Goal: Check status: Check status

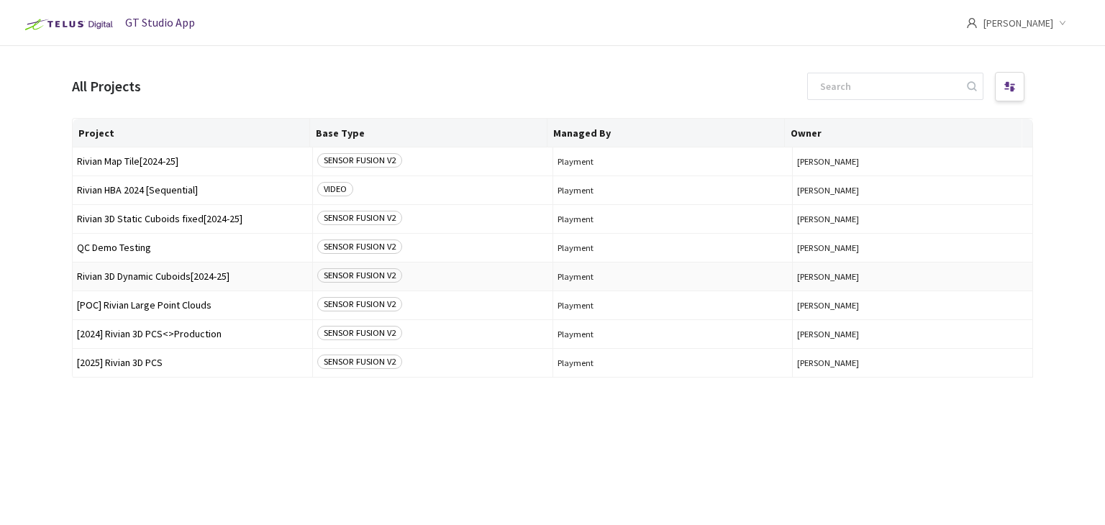
click at [171, 270] on td "Rivian 3D Dynamic Cuboids[2024-25]" at bounding box center [193, 277] width 240 height 29
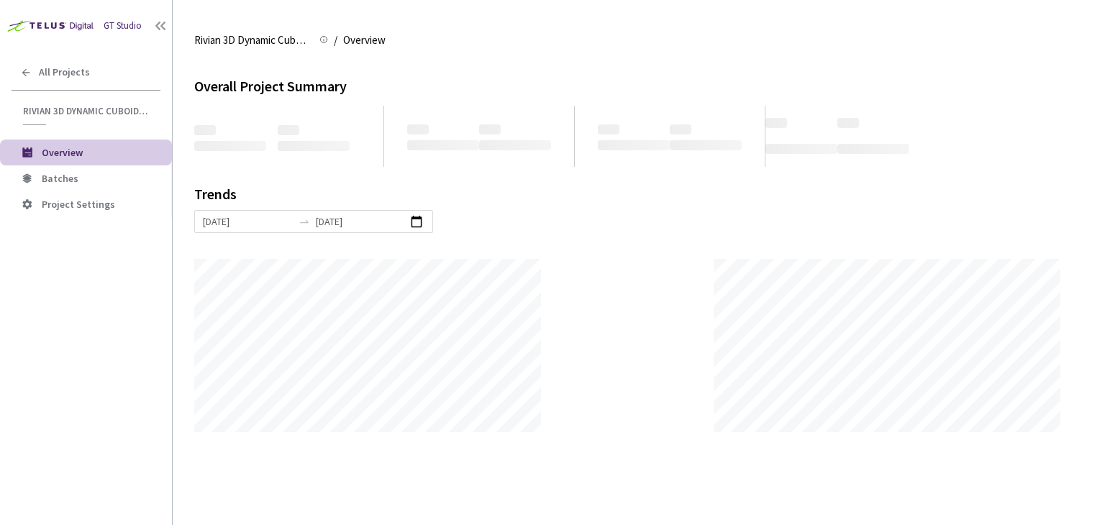
scroll to position [525, 1105]
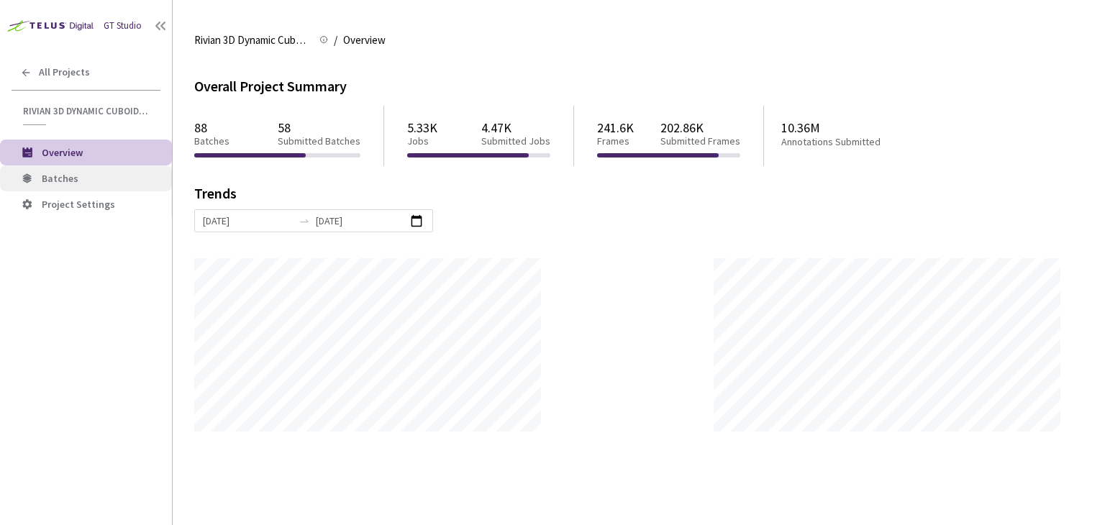
click at [65, 177] on span "Batches" at bounding box center [60, 178] width 37 height 13
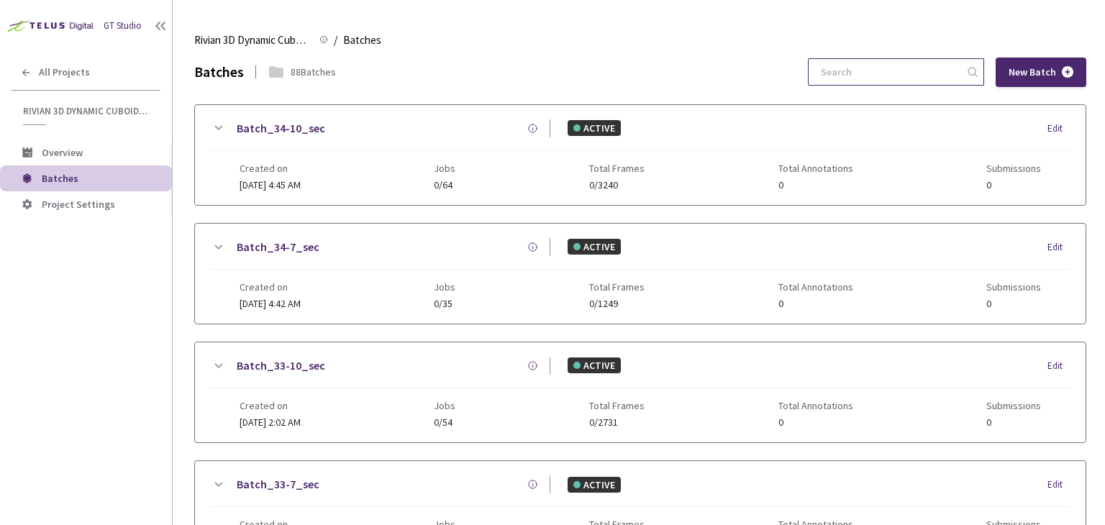
click at [896, 71] on input at bounding box center [889, 72] width 153 height 26
click at [926, 81] on input at bounding box center [889, 72] width 153 height 26
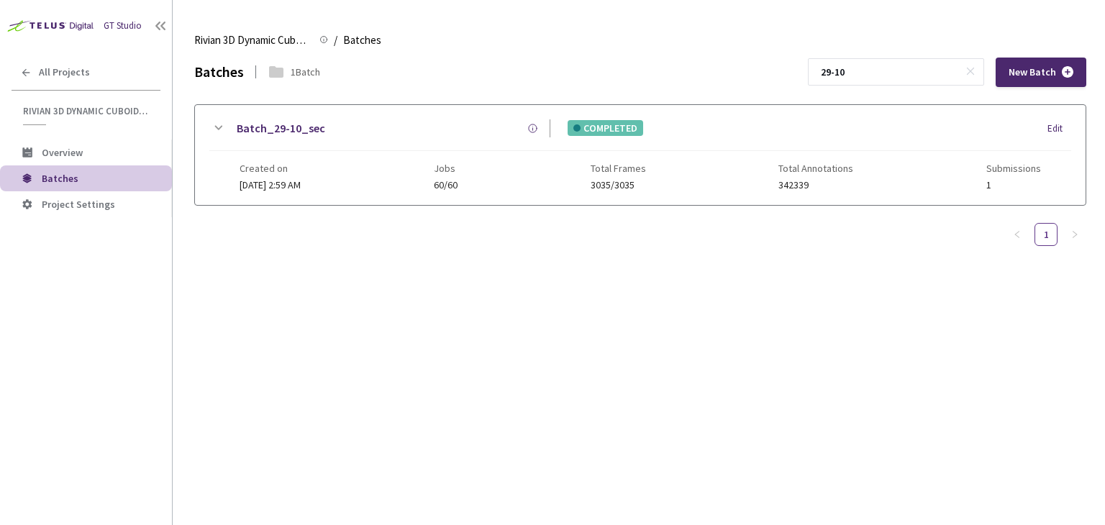
type input "29-10"
click at [273, 127] on link "Batch_29-10_sec" at bounding box center [281, 128] width 89 height 18
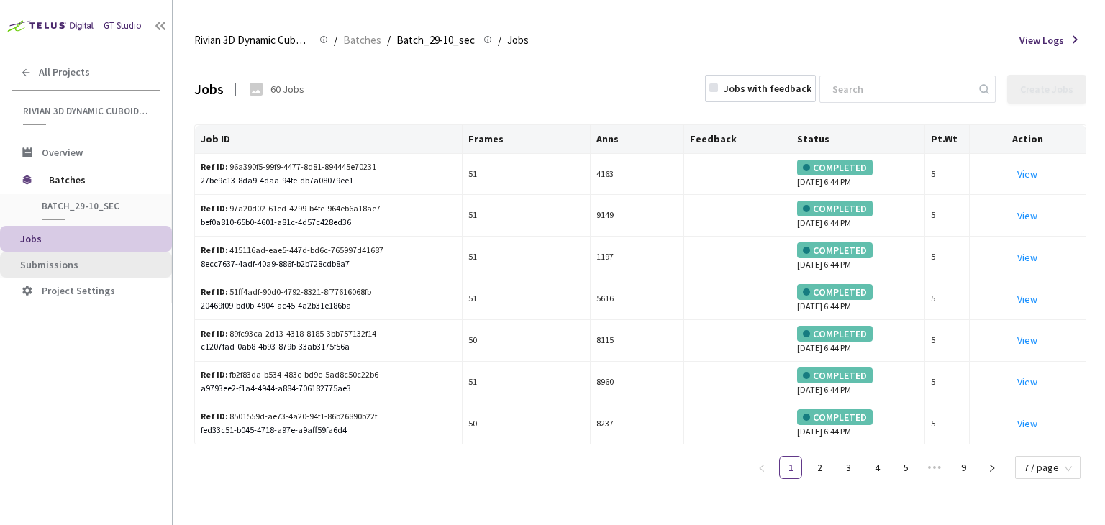
click at [76, 265] on span "Submissions" at bounding box center [90, 265] width 140 height 12
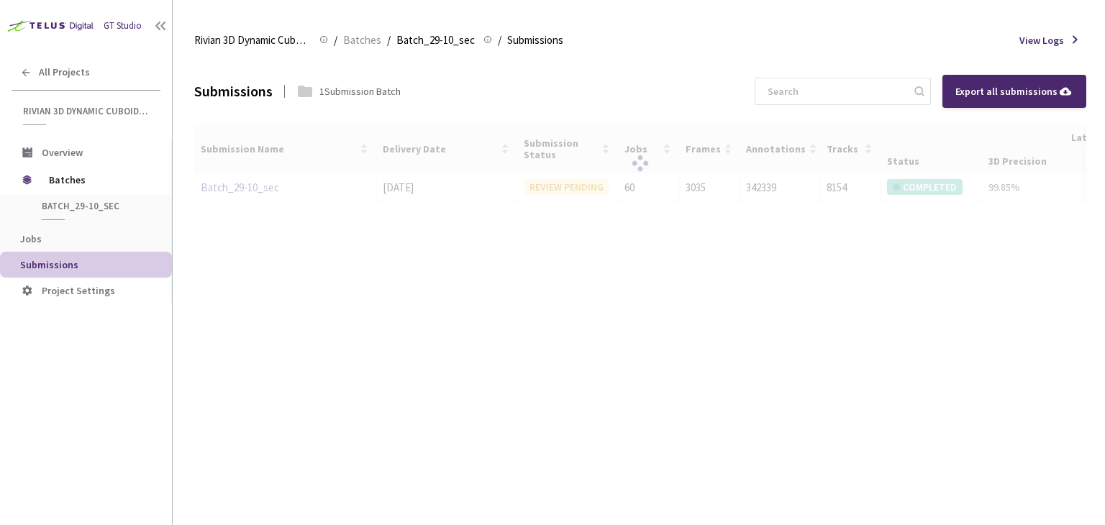
click at [232, 191] on div at bounding box center [640, 164] width 892 height 78
click at [241, 188] on div at bounding box center [640, 164] width 892 height 78
click at [241, 188] on link "Batch_29-10_sec" at bounding box center [240, 188] width 78 height 14
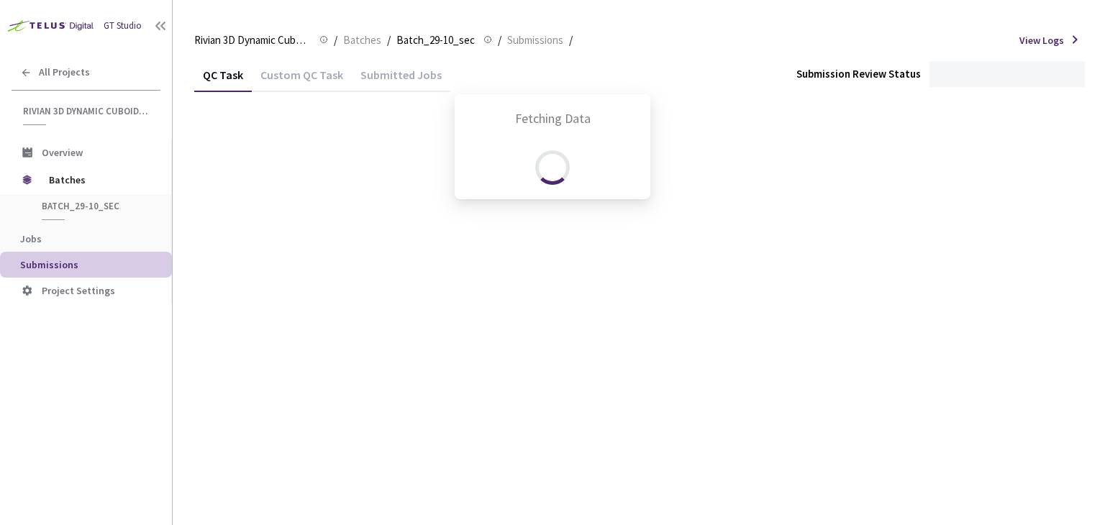
click at [241, 188] on div "Fetching Data" at bounding box center [552, 262] width 1105 height 525
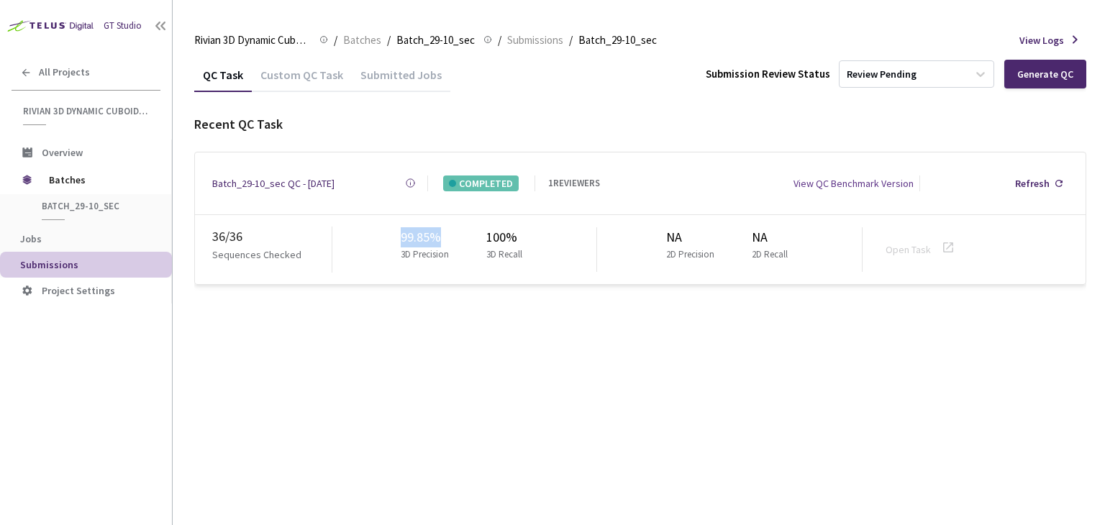
drag, startPoint x: 399, startPoint y: 229, endPoint x: 452, endPoint y: 229, distance: 53.3
click at [452, 229] on div "99.85% 3D Precision 100% 3D Recall" at bounding box center [465, 249] width 266 height 45
copy div "99.85%"
click at [358, 37] on span "Batches" at bounding box center [362, 40] width 38 height 17
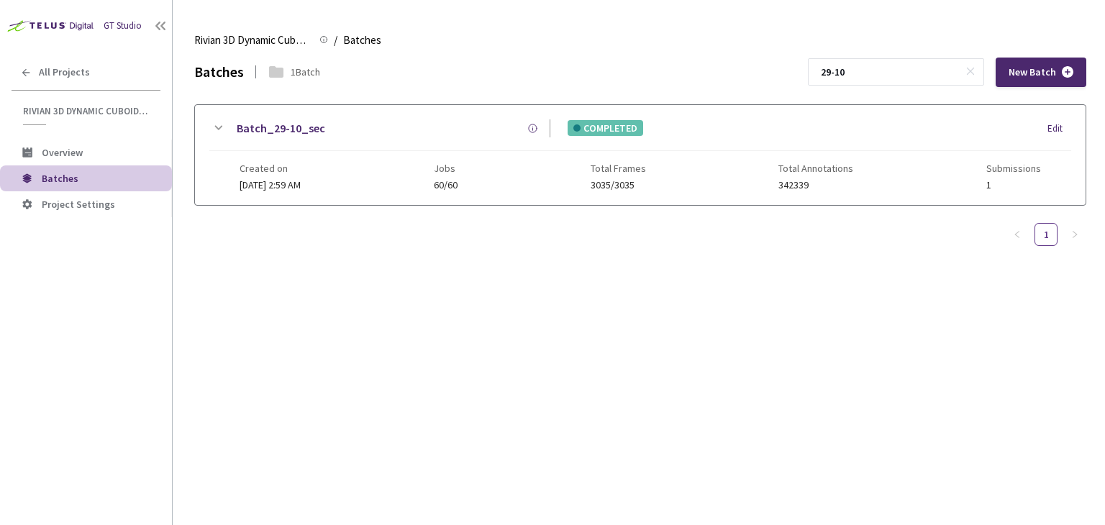
drag, startPoint x: 849, startPoint y: 74, endPoint x: 829, endPoint y: 78, distance: 19.9
click at [821, 78] on div "Batches 1 Batch 29-10 New Batch" at bounding box center [640, 73] width 892 height 30
type input "30-10"
click at [256, 129] on link "Batch_30-10_sec" at bounding box center [281, 128] width 89 height 18
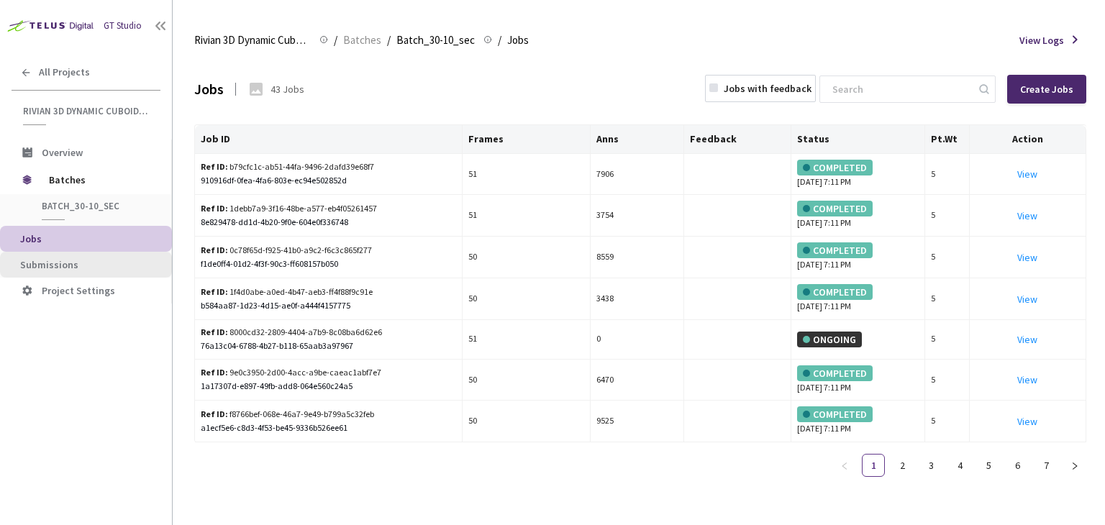
click at [71, 271] on li "Submissions" at bounding box center [86, 265] width 172 height 26
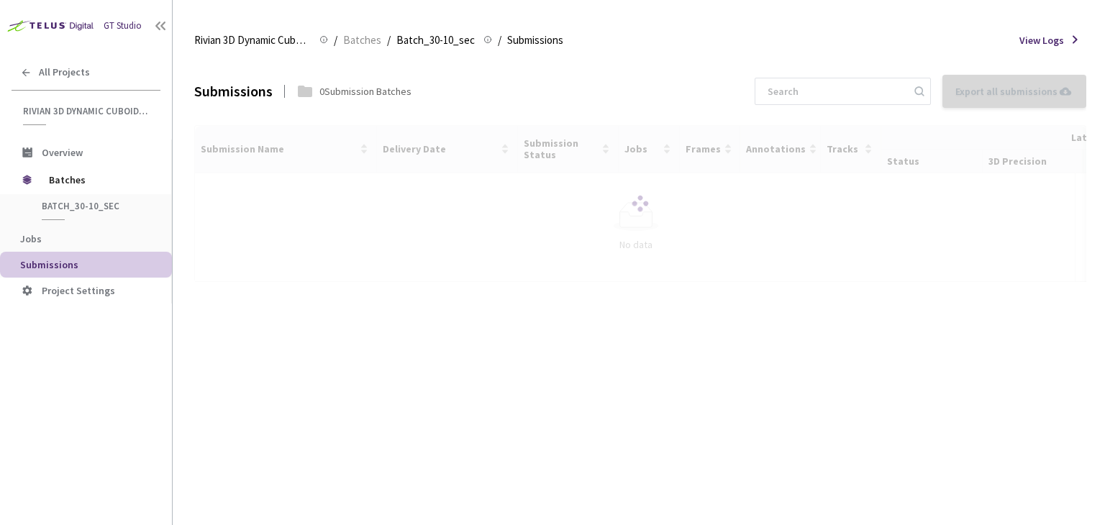
click at [234, 182] on div at bounding box center [640, 203] width 892 height 157
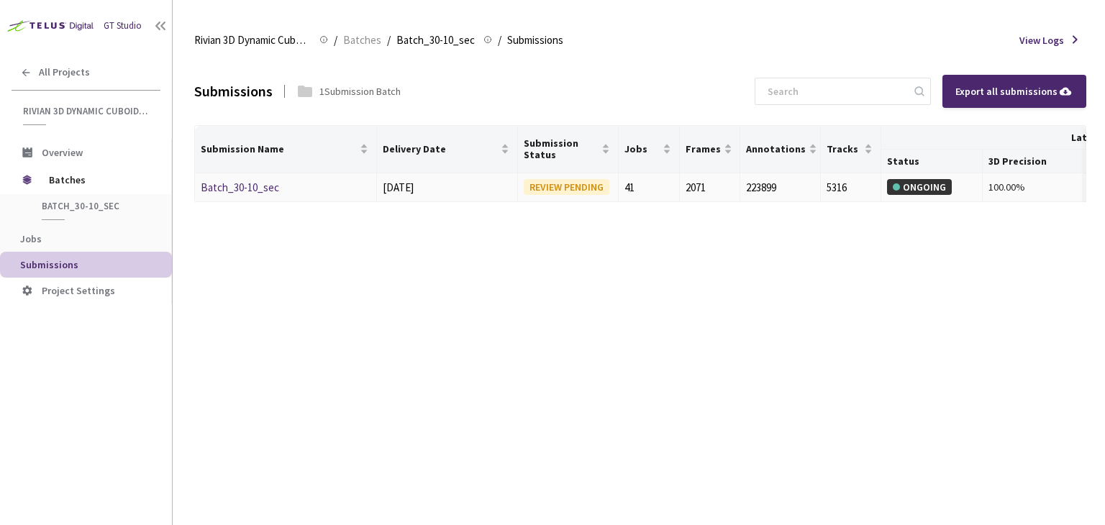
click at [265, 181] on link "Batch_30-10_sec" at bounding box center [240, 188] width 78 height 14
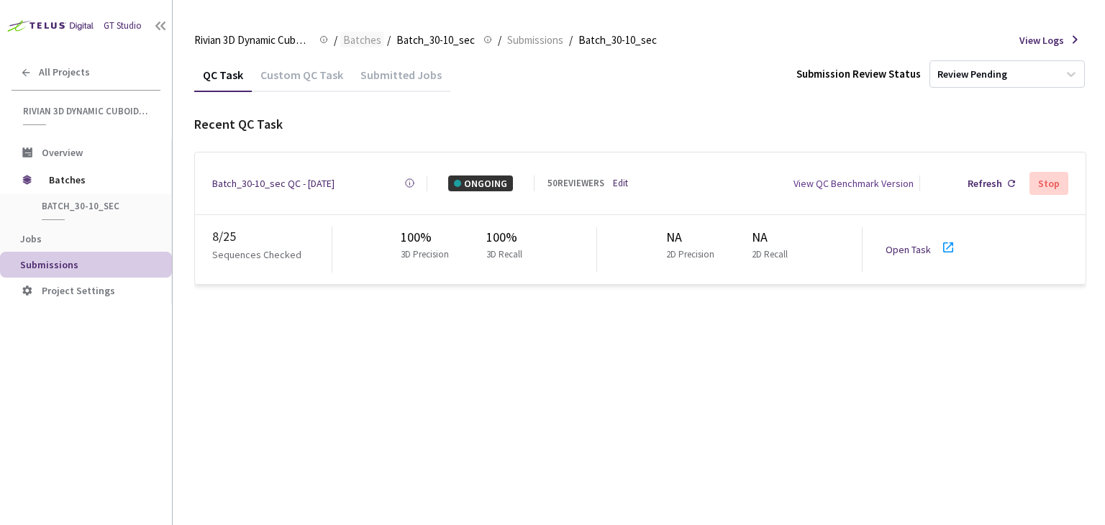
click at [376, 41] on span "Batches" at bounding box center [362, 40] width 38 height 17
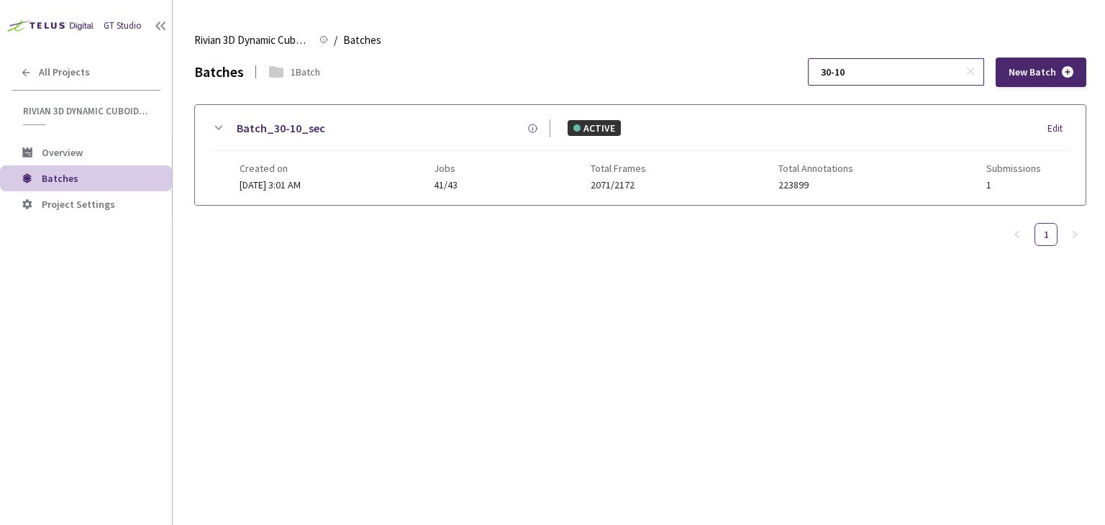
click at [931, 71] on input "30-10" at bounding box center [889, 72] width 153 height 26
click at [846, 78] on input "30-7" at bounding box center [889, 72] width 153 height 26
type input "31-7"
click at [281, 125] on link "Batch_31-7_sec" at bounding box center [278, 128] width 83 height 18
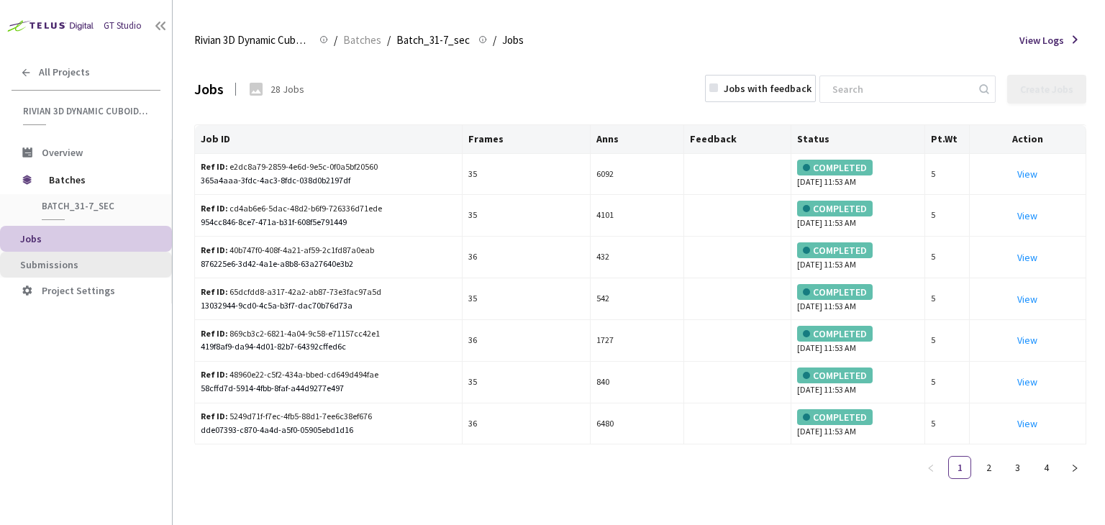
click at [67, 268] on span "Submissions" at bounding box center [49, 264] width 58 height 13
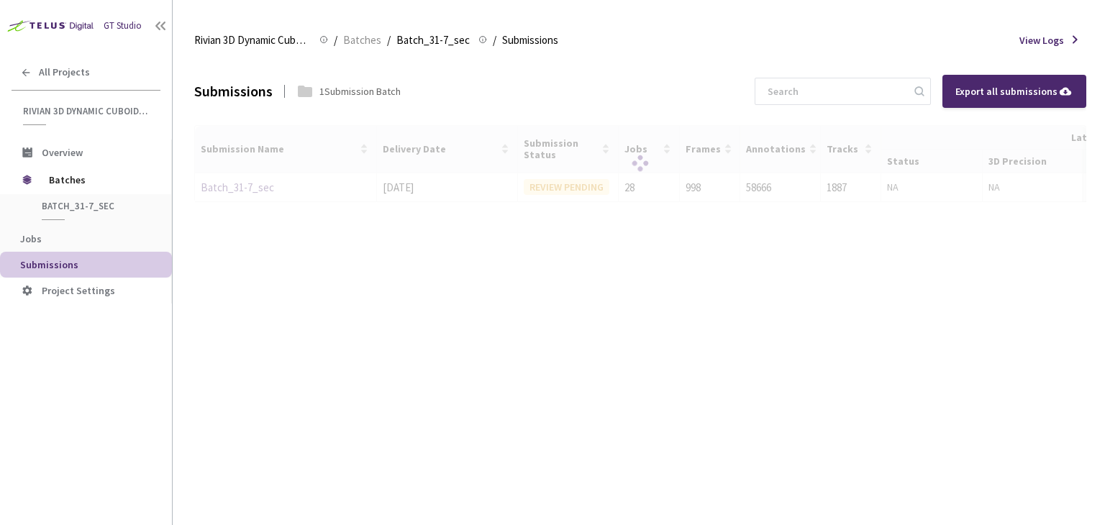
click at [214, 181] on div at bounding box center [640, 164] width 892 height 78
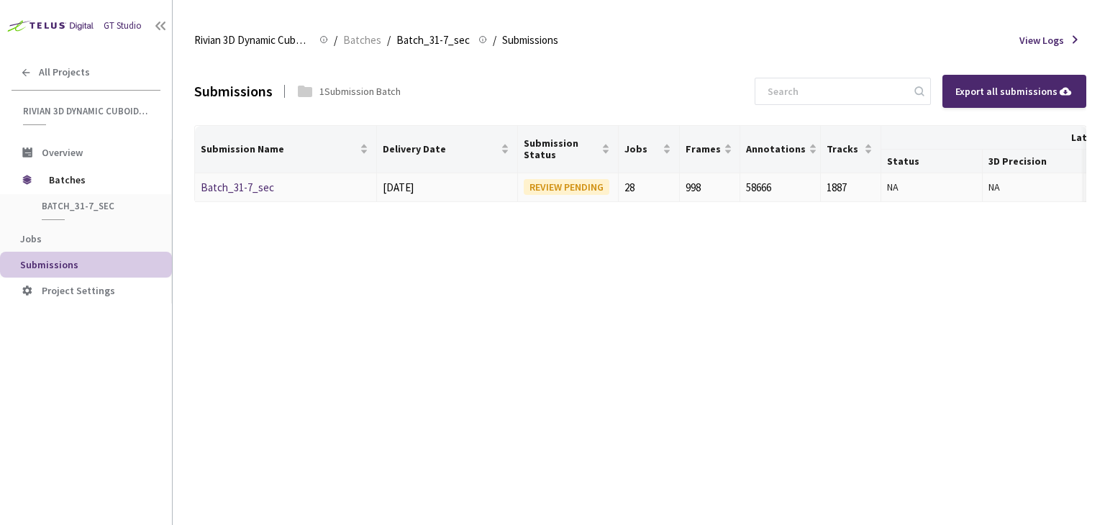
click at [215, 185] on link "Batch_31-7_sec" at bounding box center [237, 188] width 73 height 14
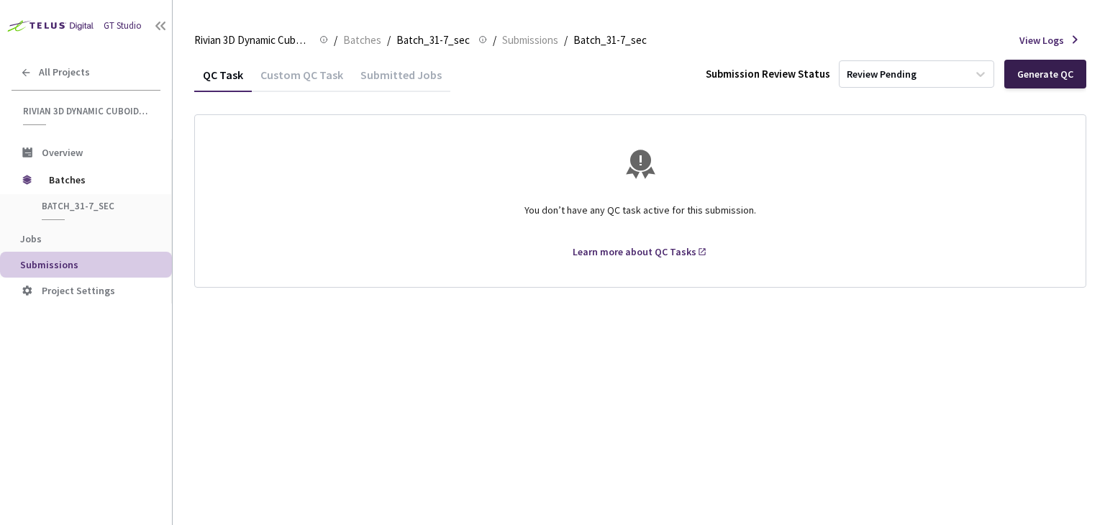
click at [1053, 65] on div "Generate QC" at bounding box center [1046, 74] width 82 height 29
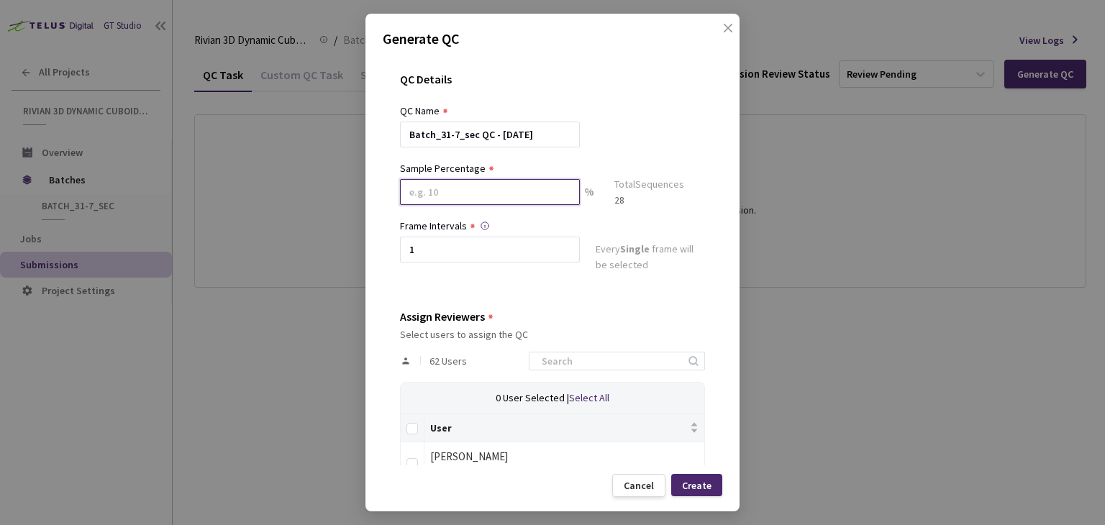
click at [499, 196] on input at bounding box center [490, 192] width 180 height 26
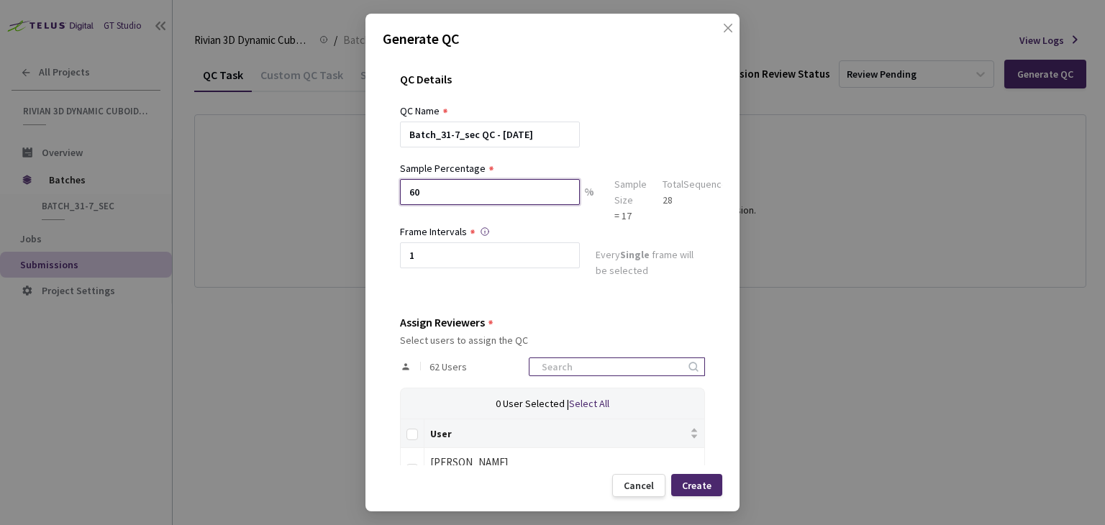
type input "60"
click at [573, 365] on input at bounding box center [609, 366] width 153 height 17
type input "rivian"
drag, startPoint x: 403, startPoint y: 433, endPoint x: 420, endPoint y: 435, distance: 17.4
click at [403, 433] on th at bounding box center [413, 434] width 24 height 29
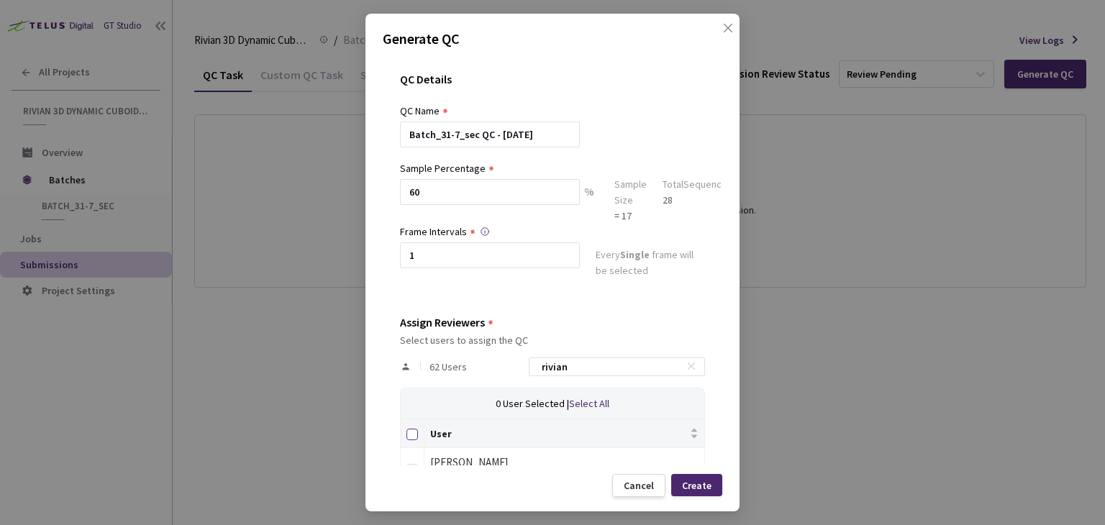
click at [411, 435] on input "Select all" at bounding box center [413, 435] width 12 height 12
checkbox input "true"
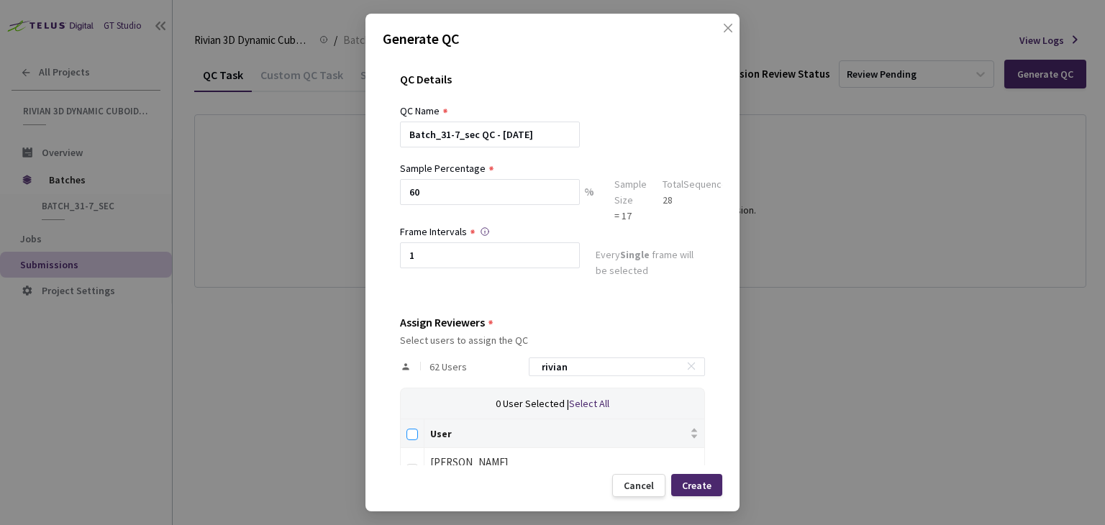
checkbox input "true"
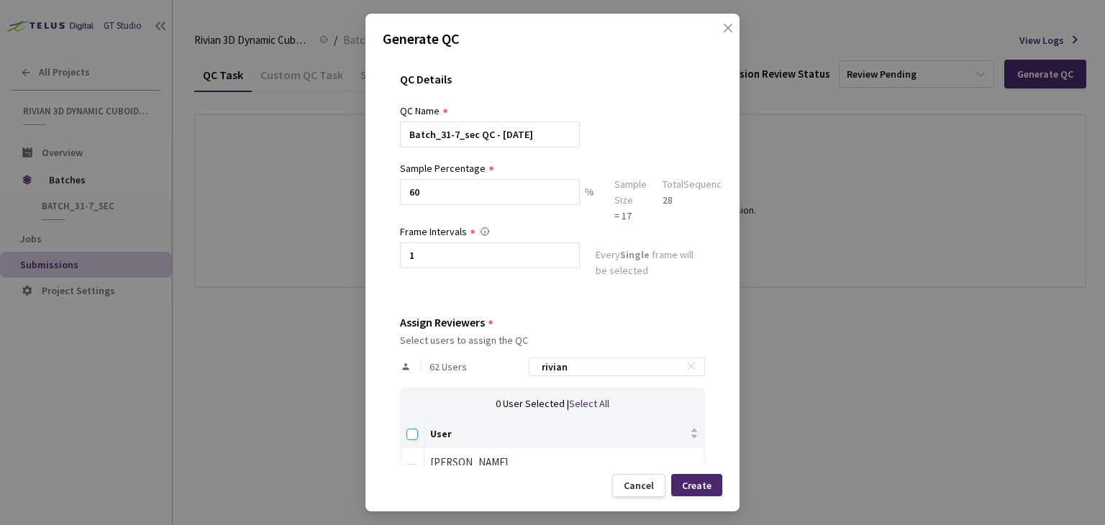
checkbox input "true"
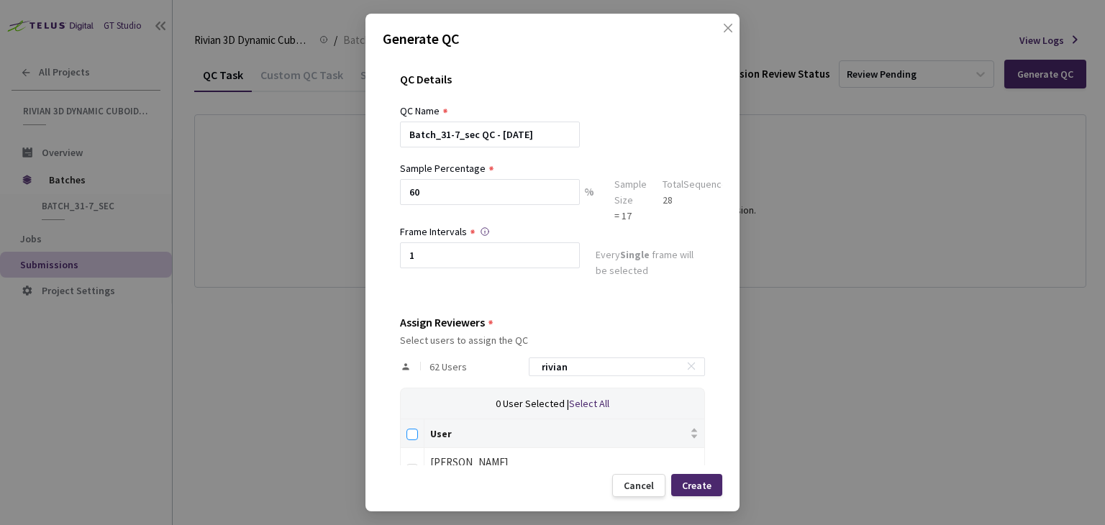
checkbox input "true"
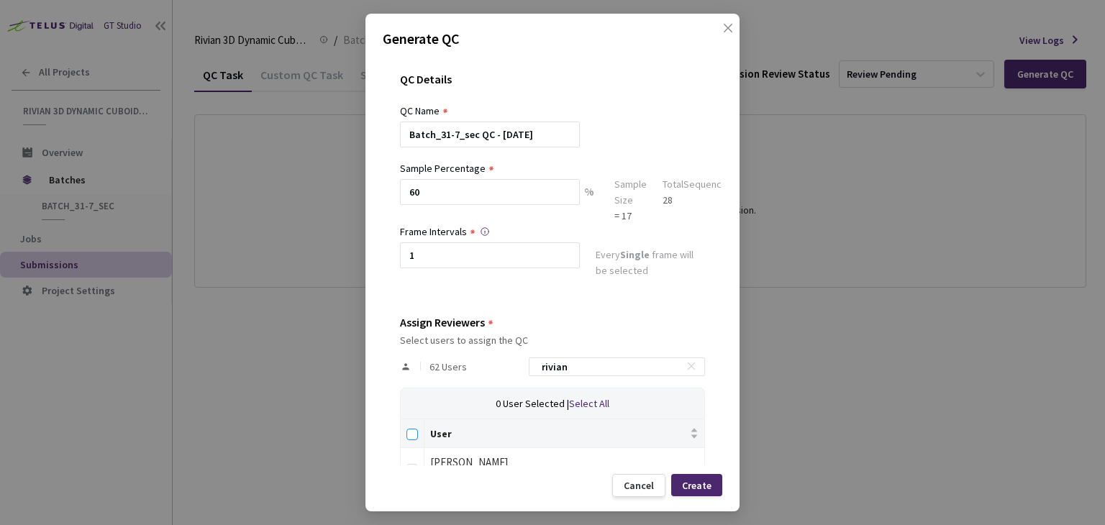
checkbox input "true"
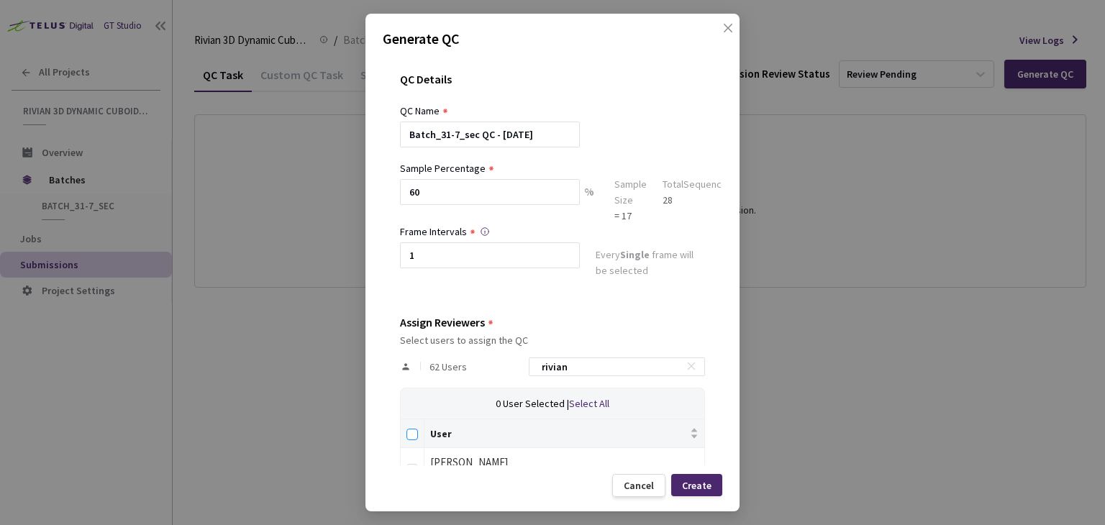
checkbox input "true"
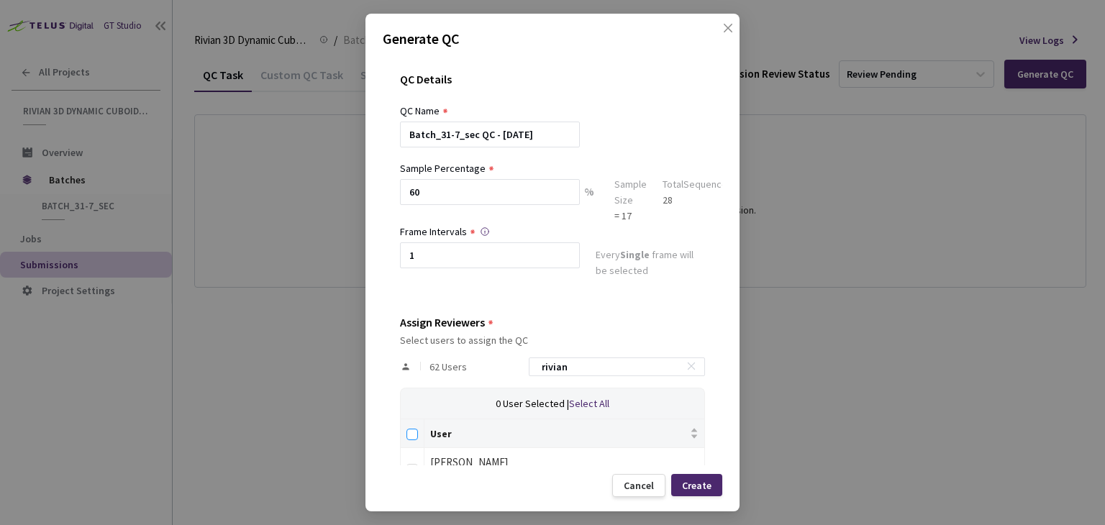
checkbox input "true"
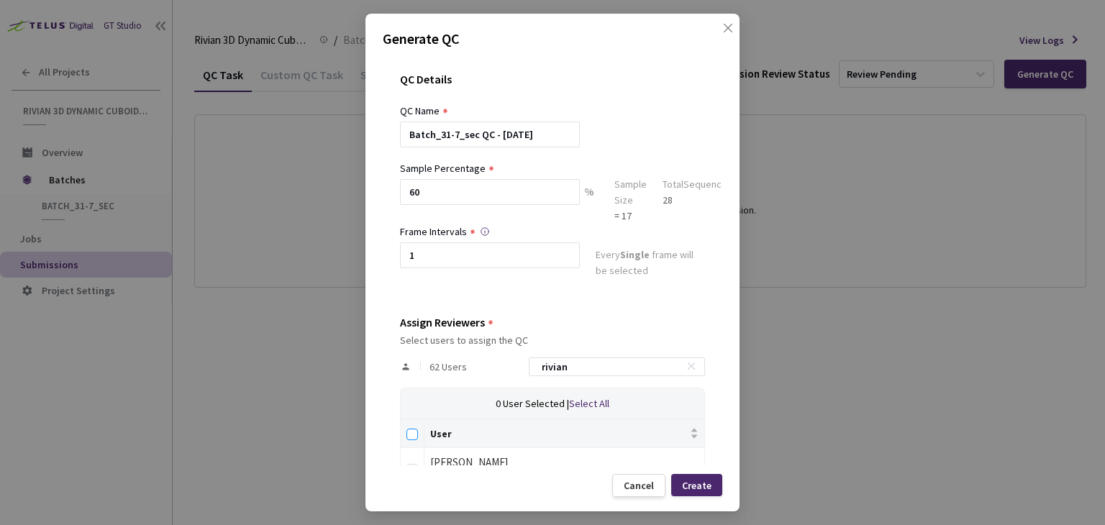
checkbox input "true"
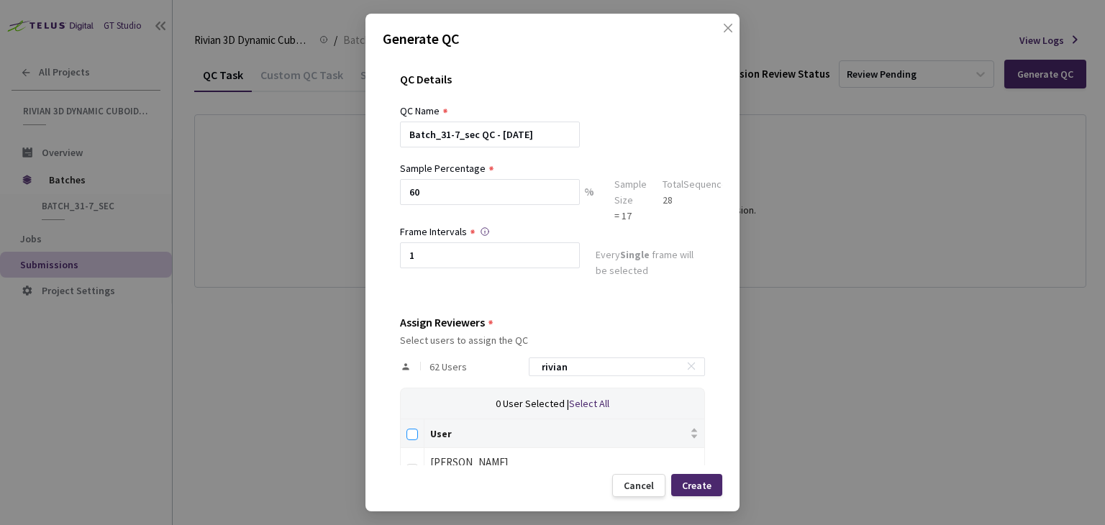
checkbox input "true"
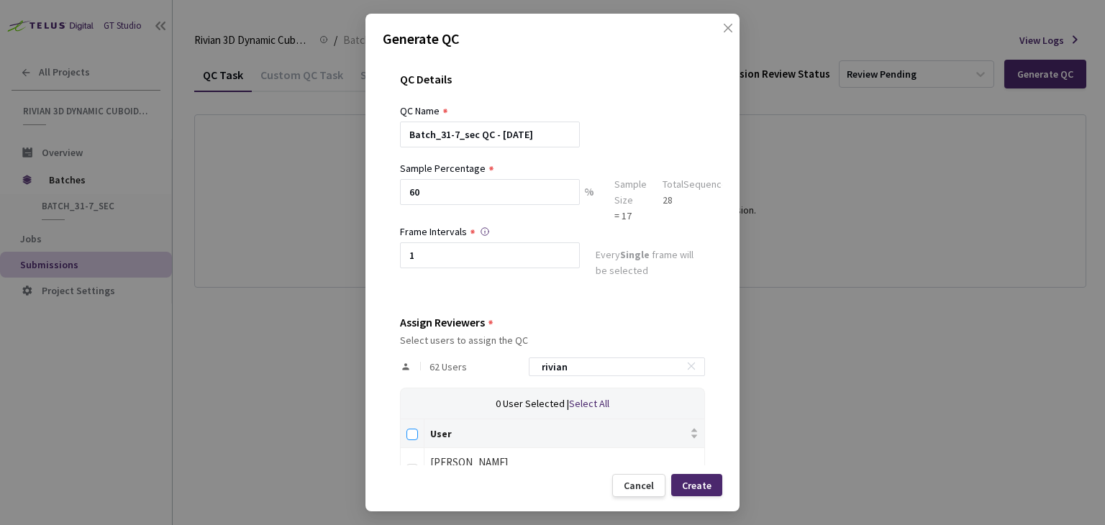
checkbox input "true"
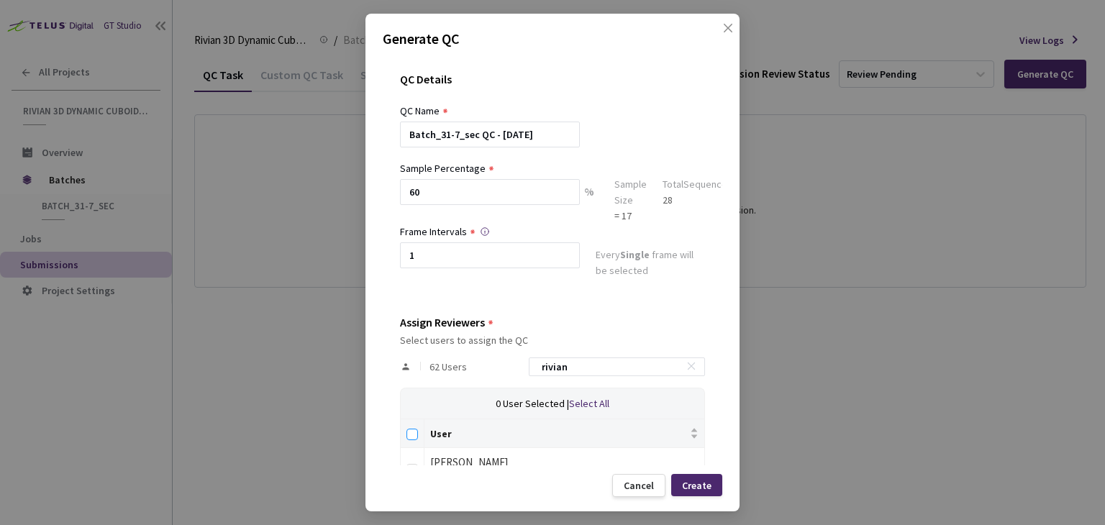
checkbox input "true"
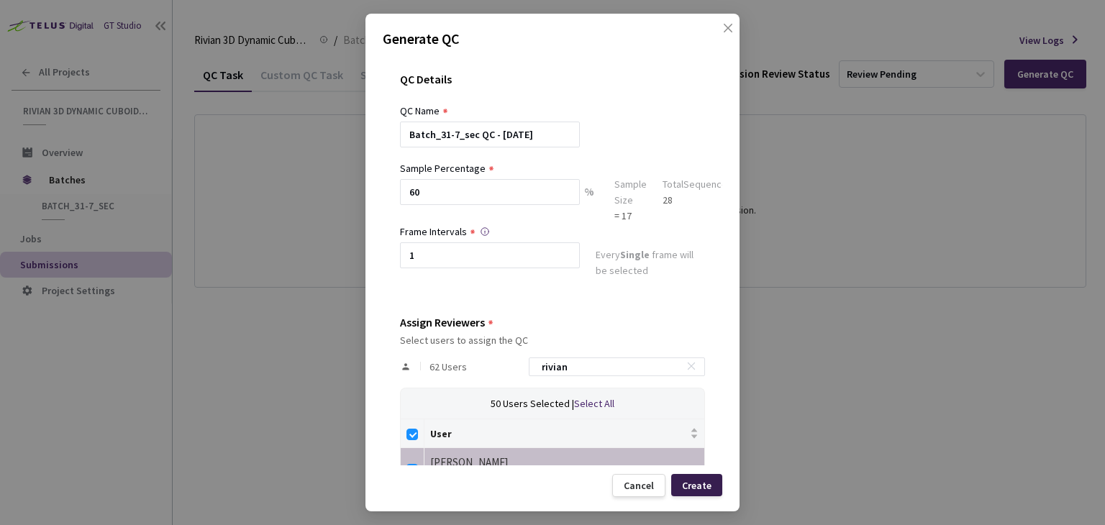
click at [697, 487] on div "Create" at bounding box center [697, 486] width 30 height 12
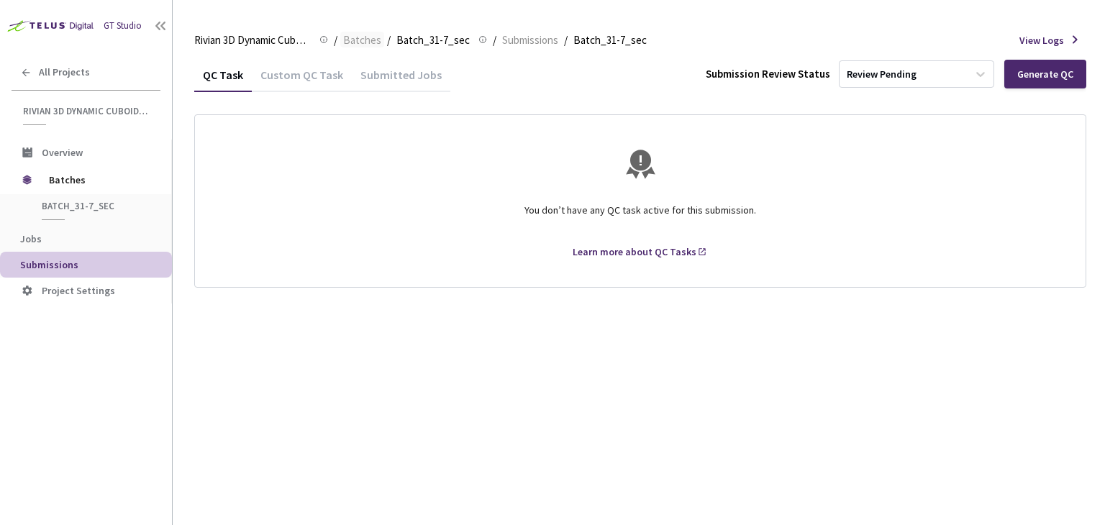
click at [356, 45] on span "Batches" at bounding box center [362, 40] width 38 height 17
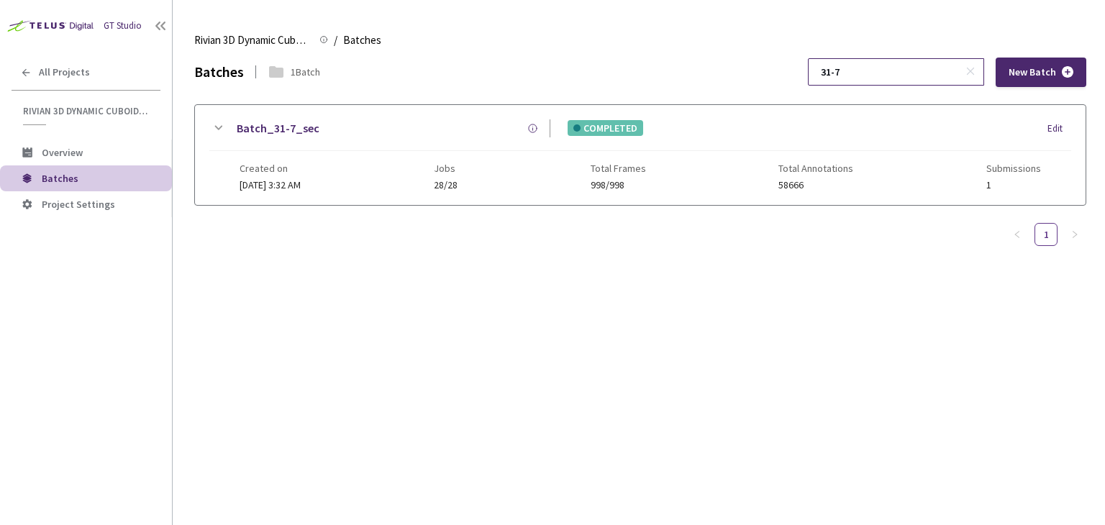
click at [897, 71] on input "31-7" at bounding box center [889, 72] width 153 height 26
type input "31-10"
click at [294, 126] on link "Batch_31-10_sec" at bounding box center [281, 128] width 89 height 18
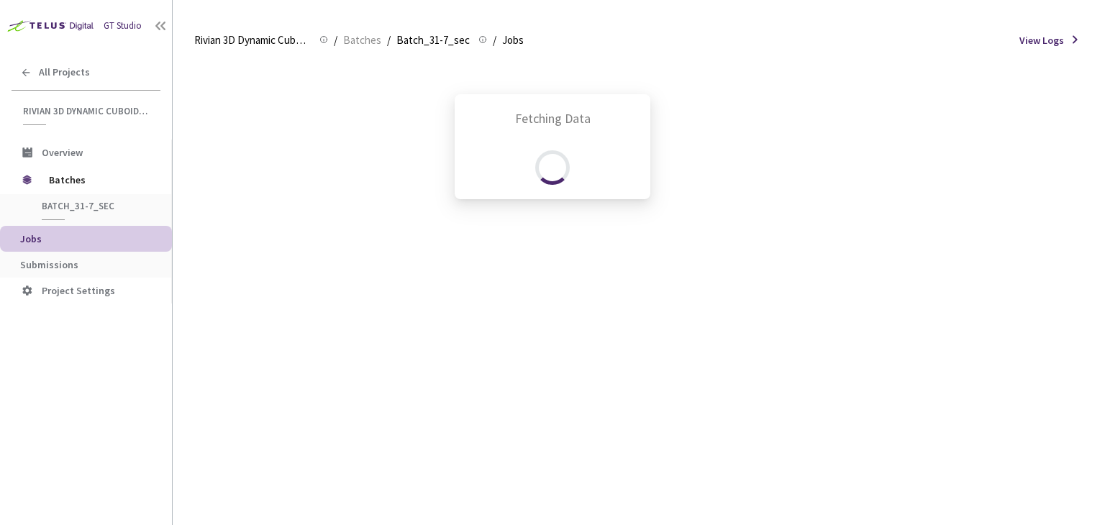
click at [131, 255] on div "Fetching Data" at bounding box center [552, 262] width 1105 height 525
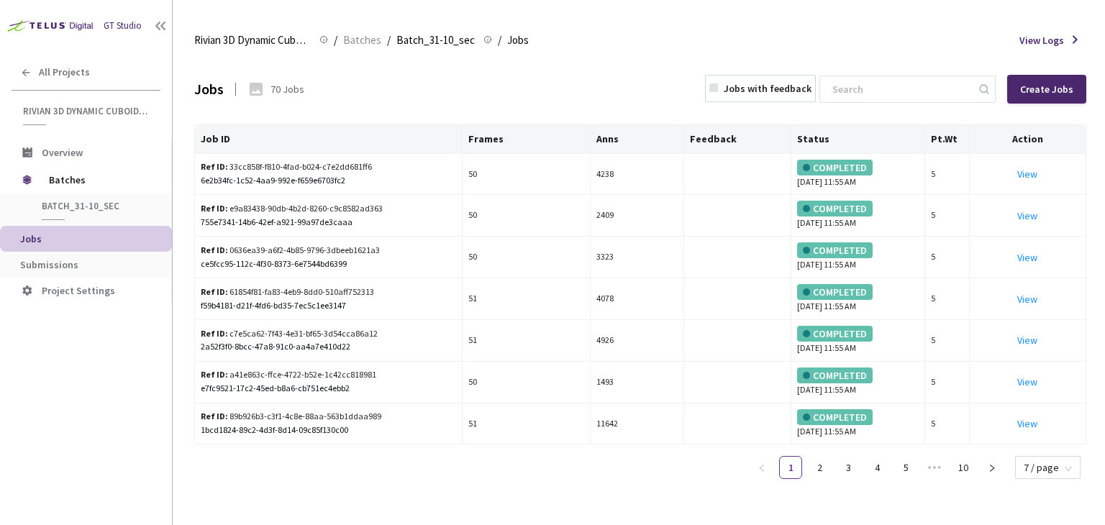
click at [115, 266] on span "Submissions" at bounding box center [90, 265] width 140 height 12
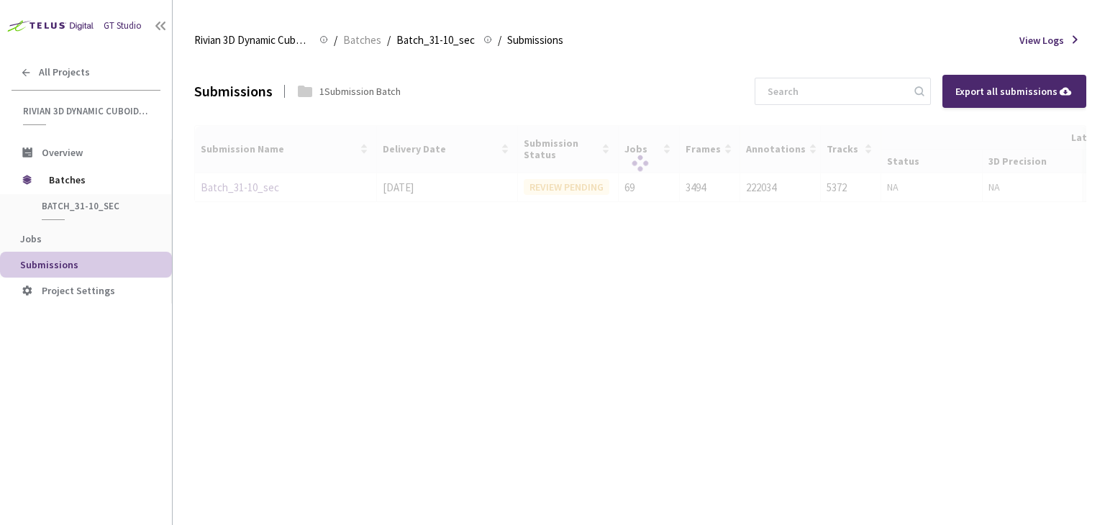
drag, startPoint x: 288, startPoint y: 181, endPoint x: 262, endPoint y: 191, distance: 27.5
click at [288, 181] on div "Batch_31-10_sec" at bounding box center [277, 187] width 153 height 17
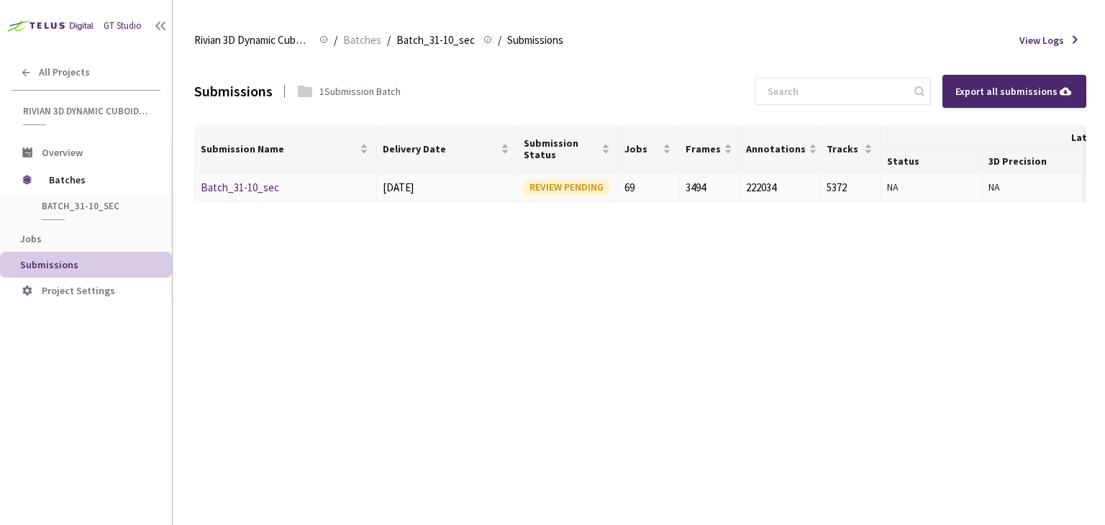
click at [262, 191] on link "Batch_31-10_sec" at bounding box center [240, 188] width 78 height 14
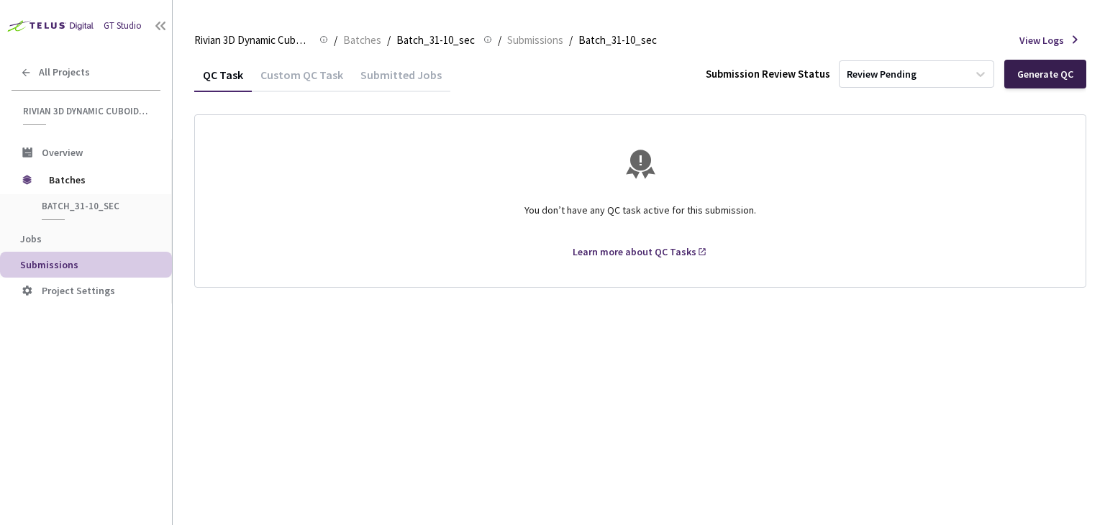
click at [1022, 68] on div "Generate QC" at bounding box center [1046, 74] width 56 height 12
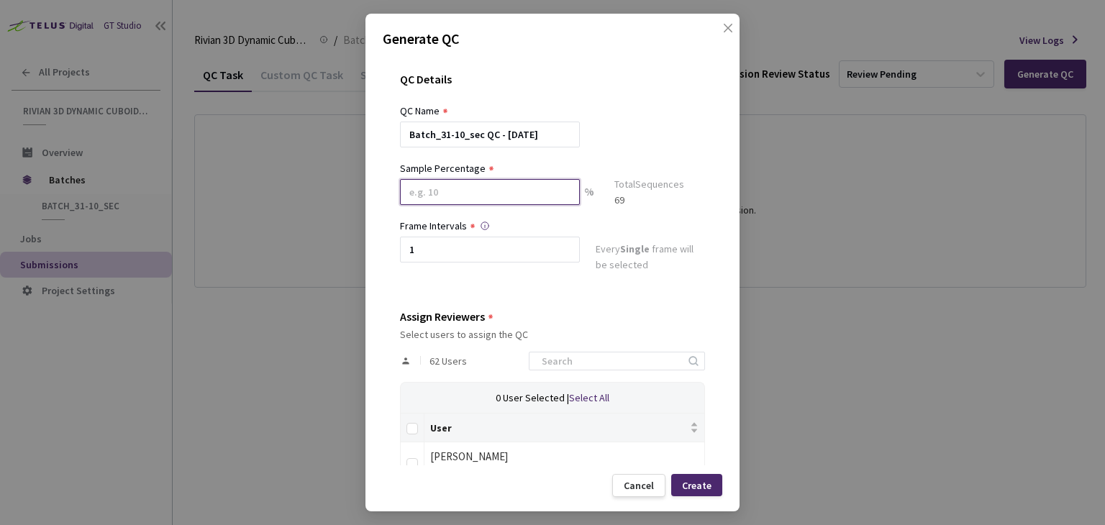
click at [528, 196] on input at bounding box center [490, 192] width 180 height 26
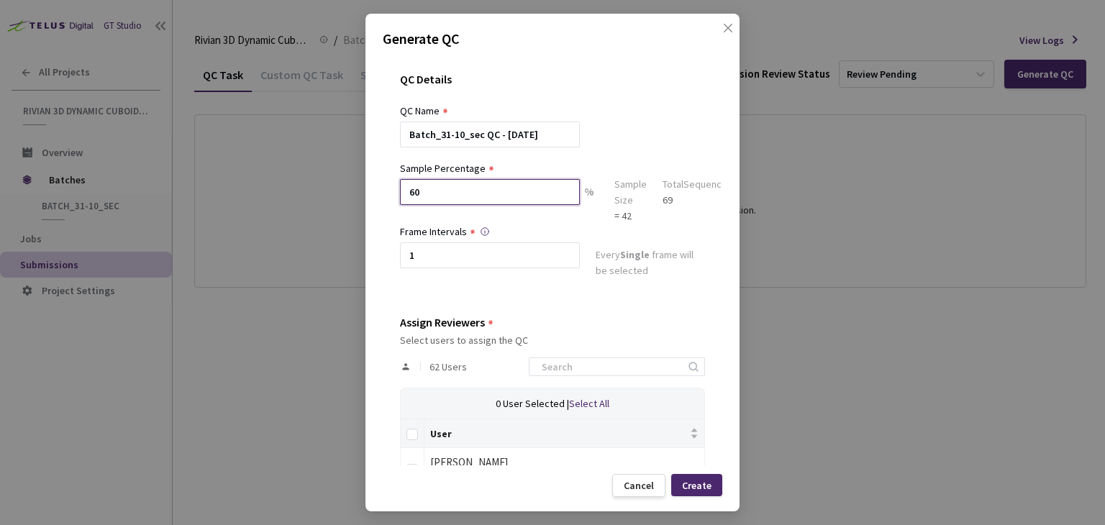
scroll to position [144, 0]
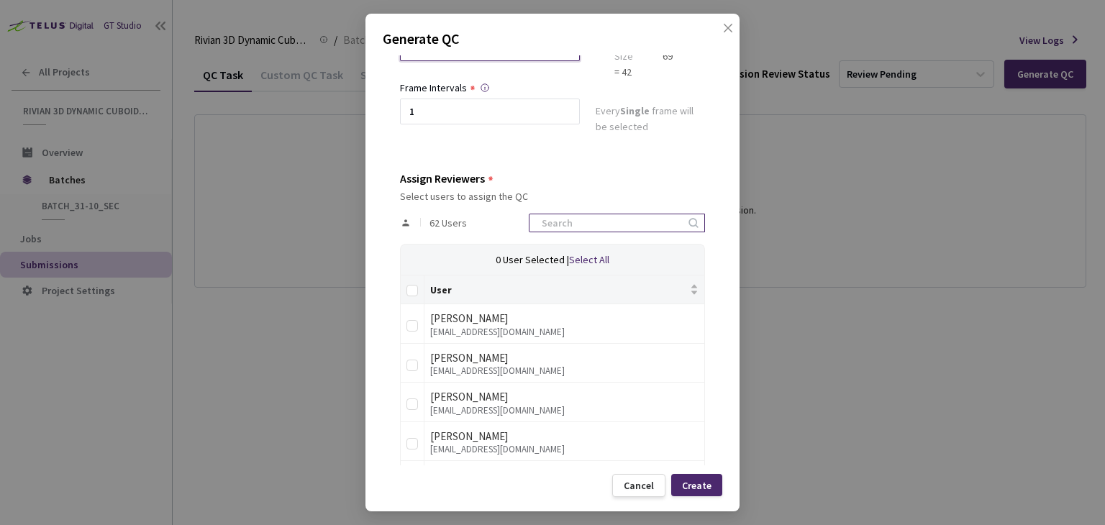
type input "60"
click at [576, 222] on input at bounding box center [609, 222] width 153 height 17
type input "rivian"
click at [413, 290] on input "Select all" at bounding box center [413, 291] width 12 height 12
checkbox input "true"
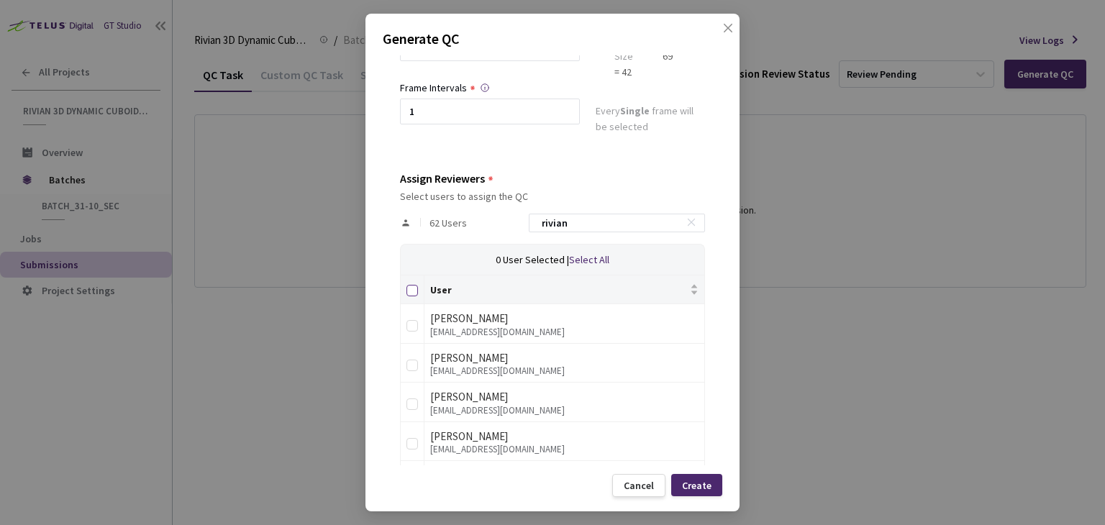
checkbox input "true"
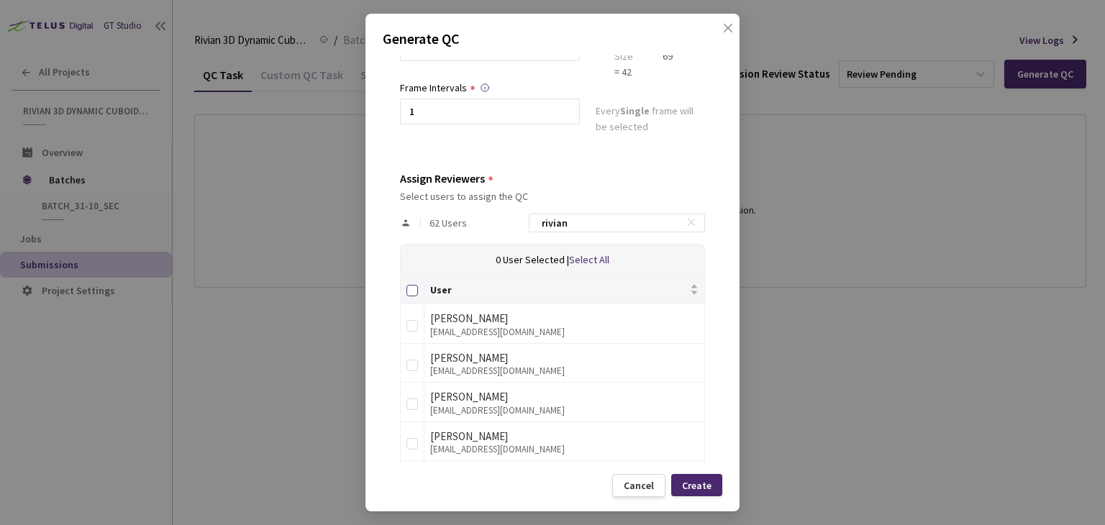
checkbox input "true"
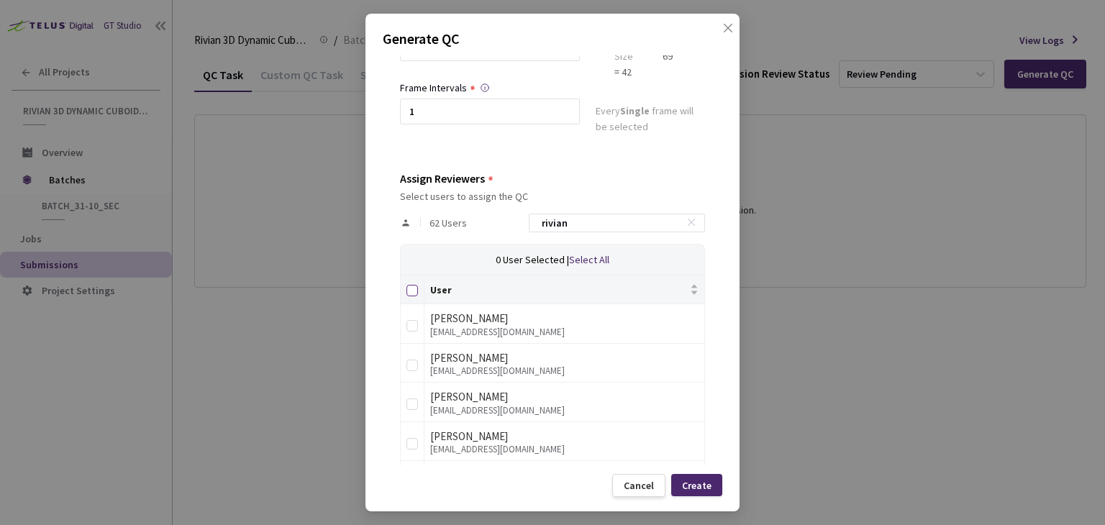
checkbox input "true"
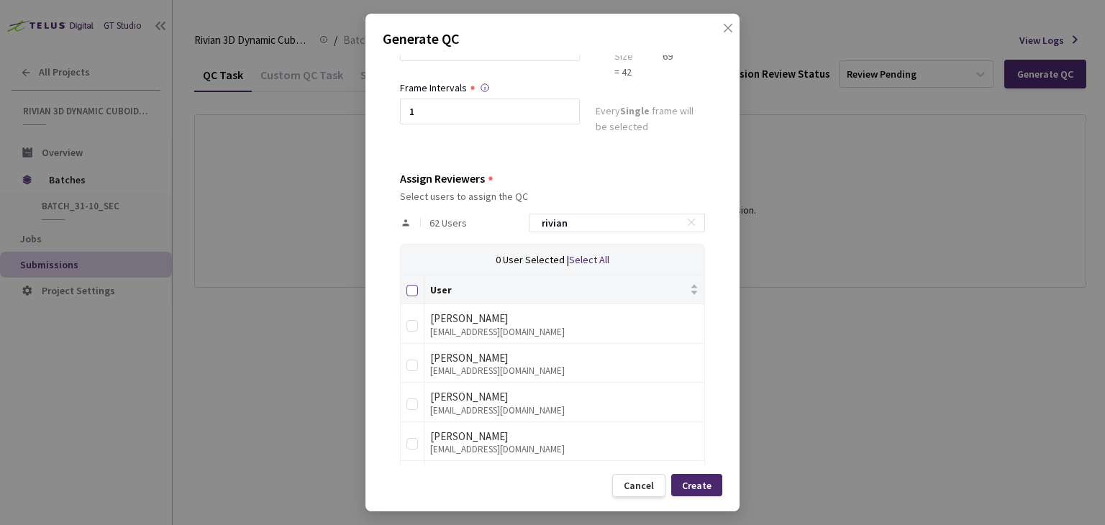
checkbox input "true"
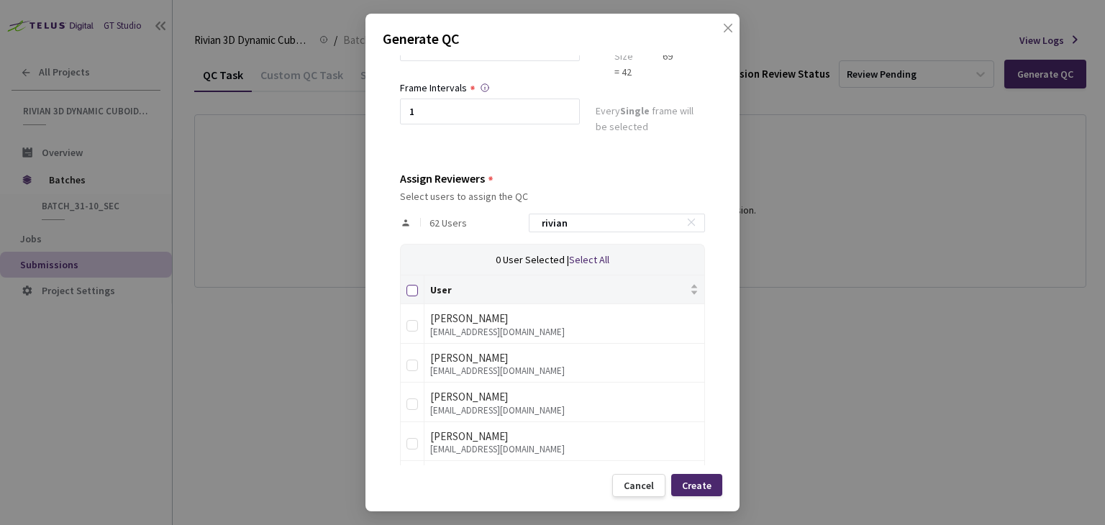
checkbox input "true"
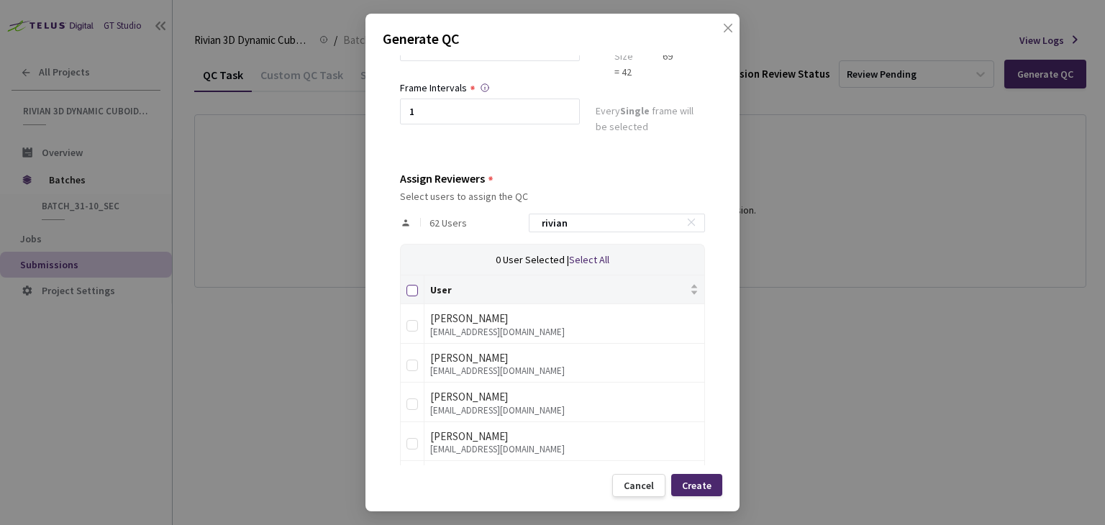
checkbox input "true"
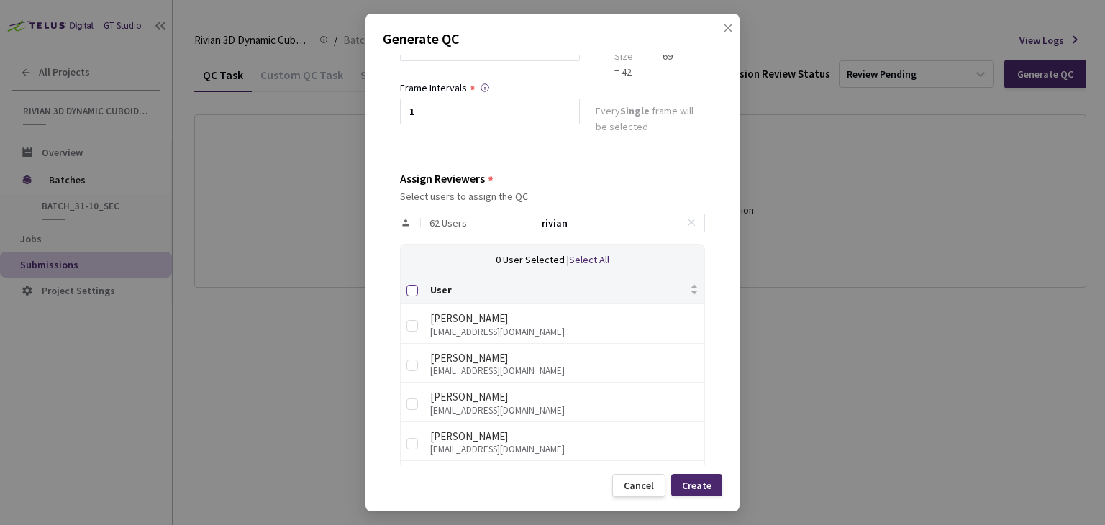
checkbox input "true"
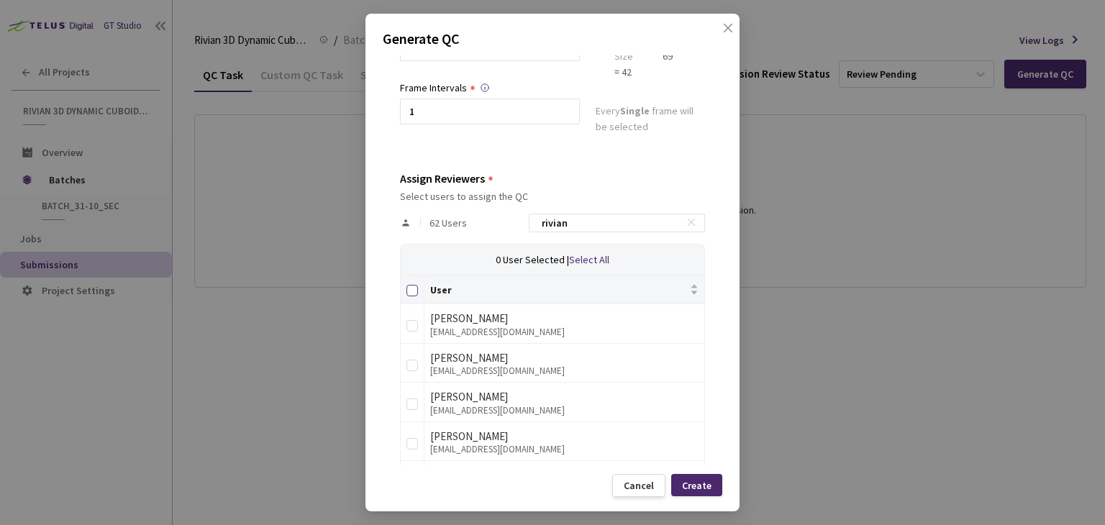
checkbox input "true"
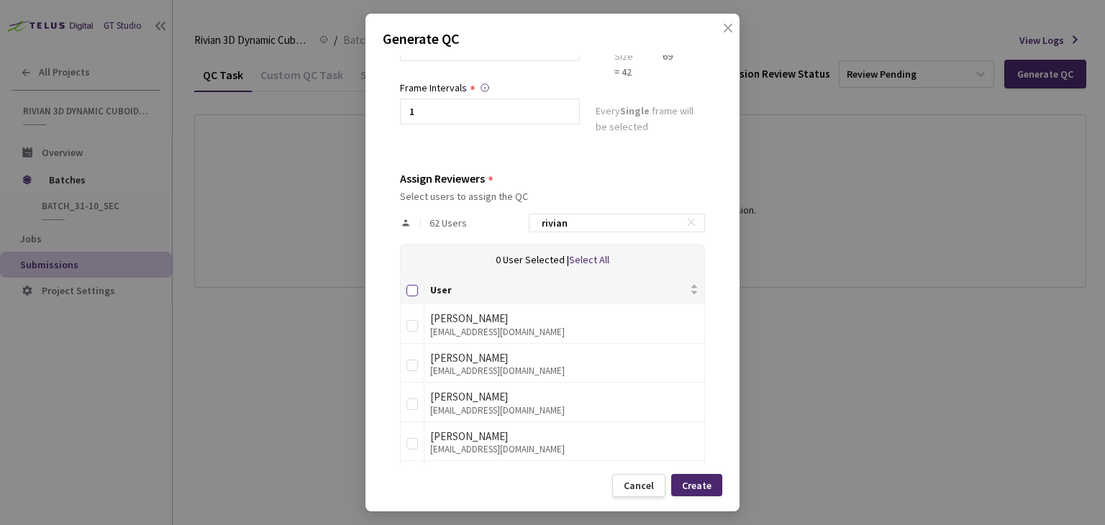
checkbox input "true"
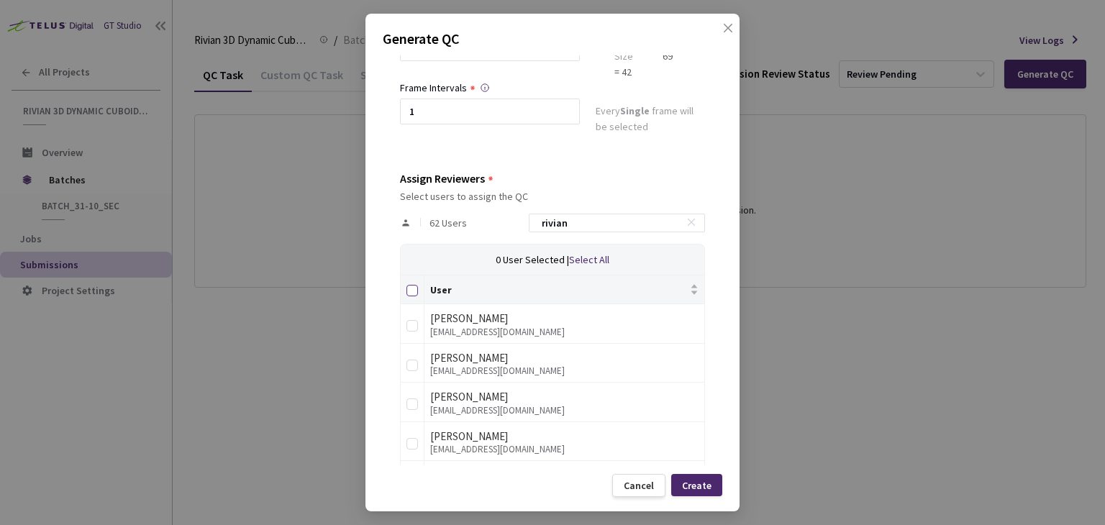
checkbox input "true"
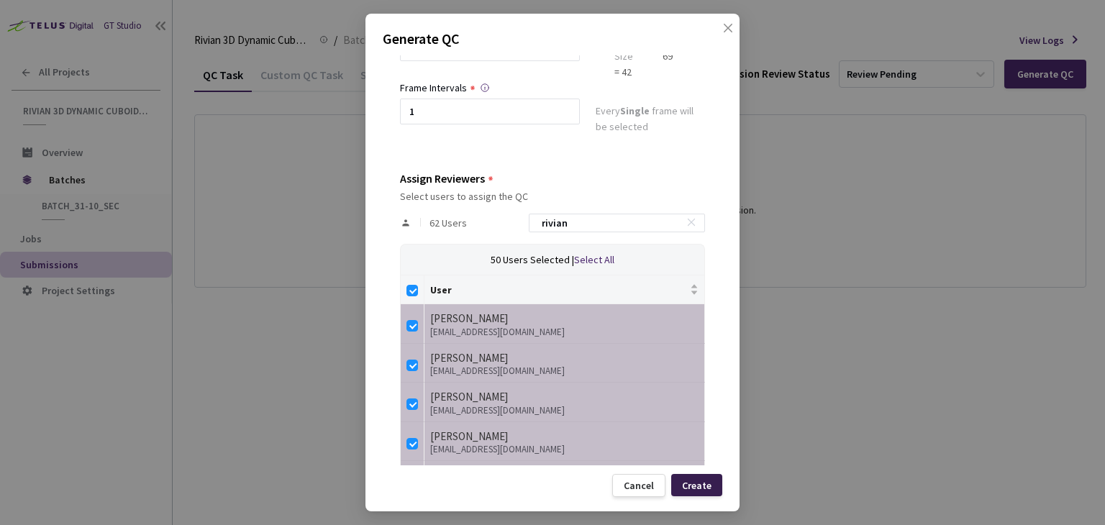
click at [713, 481] on div "Create" at bounding box center [696, 485] width 51 height 22
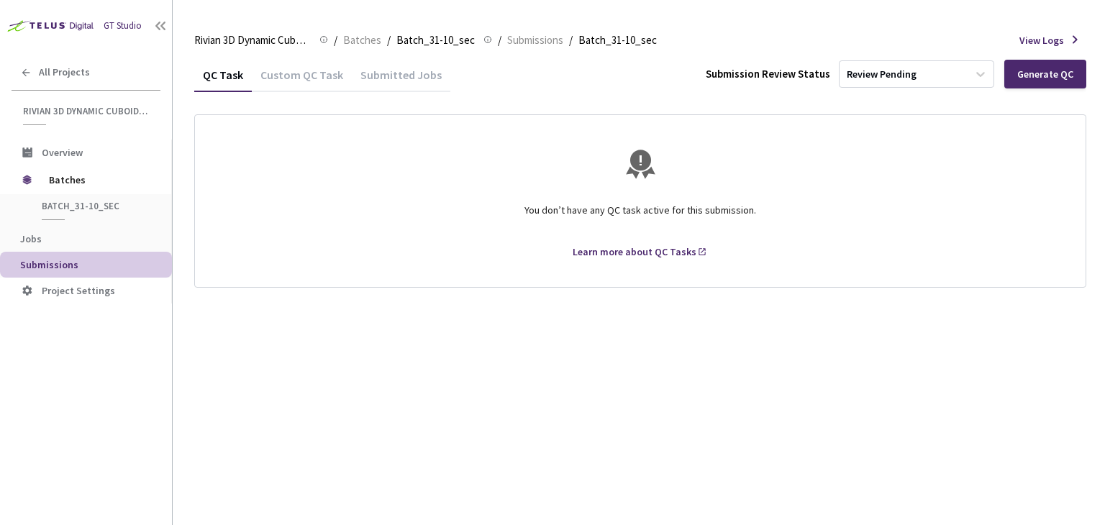
click at [89, 361] on div "GT Studio All Projects Rivian 3D Dynamic Cuboids[2024-25] Rivian 3D Dynamic Cub…" at bounding box center [86, 247] width 172 height 494
click at [25, 433] on div "GT Studio All Projects Rivian 3D Dynamic Cuboids[2024-25] Rivian 3D Dynamic Cub…" at bounding box center [86, 247] width 172 height 494
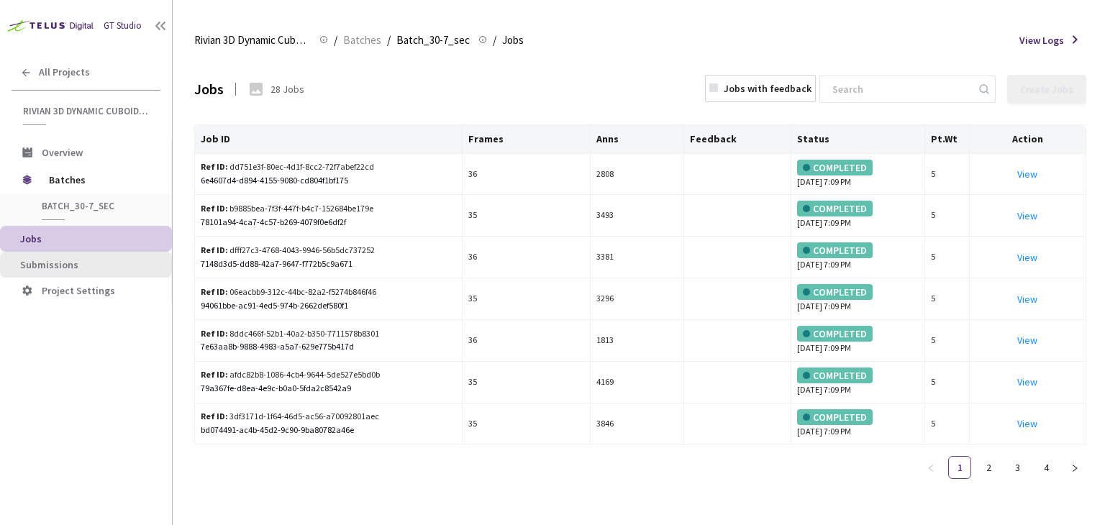
click at [109, 255] on li "Submissions" at bounding box center [86, 265] width 172 height 26
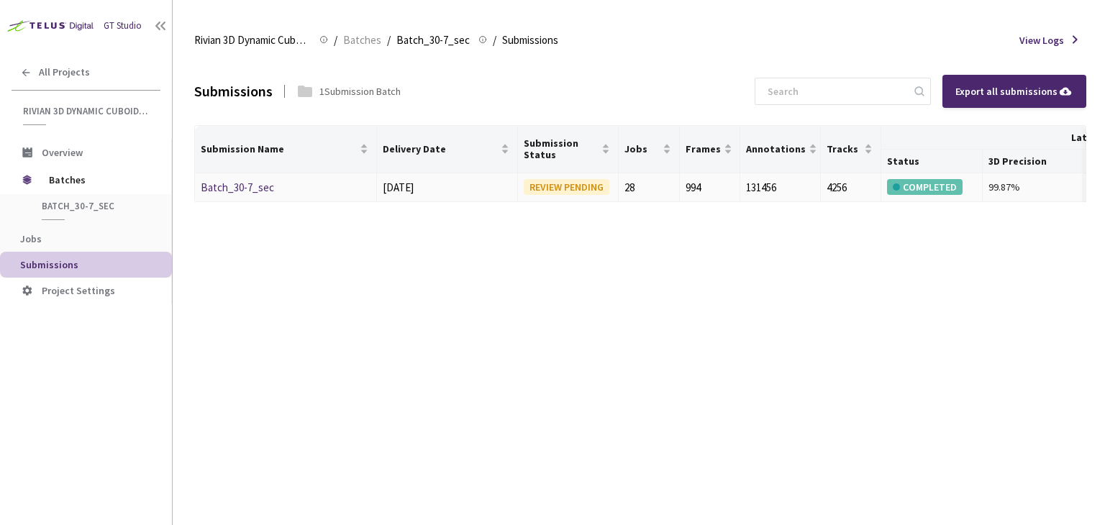
click at [235, 182] on link "Batch_30-7_sec" at bounding box center [237, 188] width 73 height 14
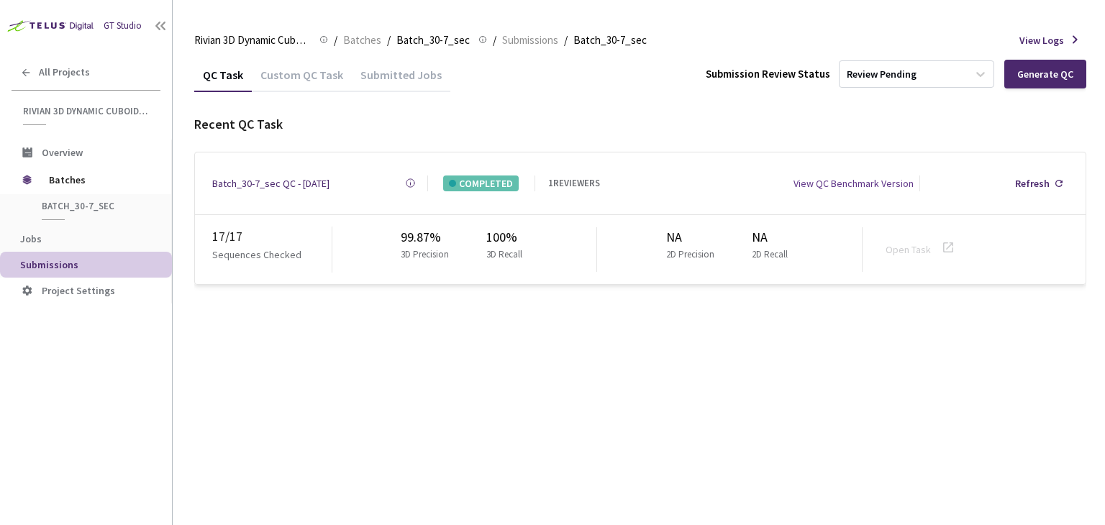
click at [59, 391] on div "GT Studio All Projects Rivian 3D Dynamic Cuboids[2024-25] Rivian 3D Dynamic Cub…" at bounding box center [86, 247] width 172 height 494
drag, startPoint x: 200, startPoint y: 179, endPoint x: 260, endPoint y: 183, distance: 59.8
click at [260, 183] on div "Batch_30-7_sec QC - [DATE] Created at [DATE] 12:02 PM GMT+2 Created by [PERSON_…" at bounding box center [640, 184] width 891 height 62
copy div "Batch_30-7"
click at [58, 358] on div "GT Studio All Projects Rivian 3D Dynamic Cuboids[2024-25] Rivian 3D Dynamic Cub…" at bounding box center [86, 247] width 172 height 494
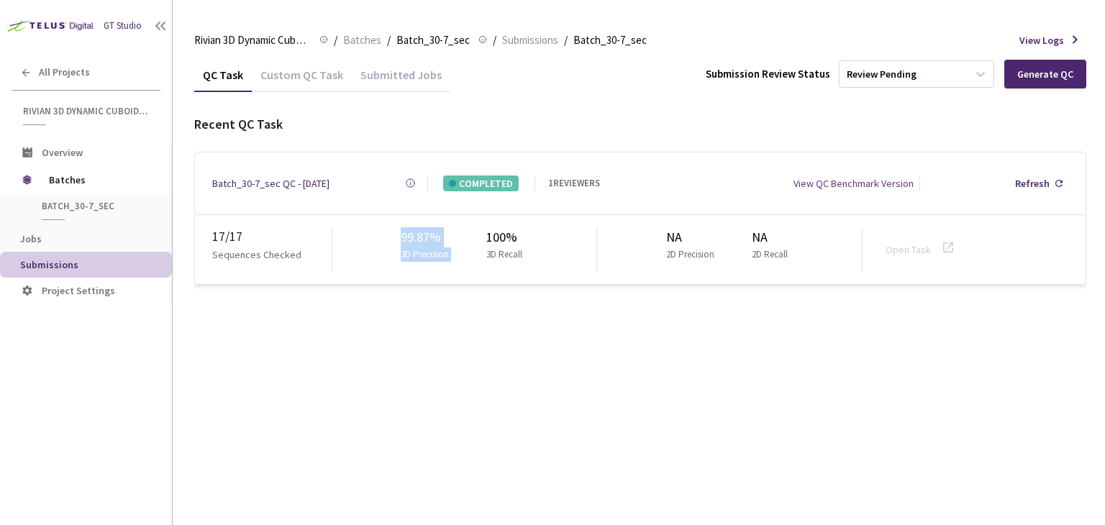
drag, startPoint x: 400, startPoint y: 235, endPoint x: 478, endPoint y: 229, distance: 77.9
click at [478, 229] on div "99.87% 3D Precision 100% 3D Recall" at bounding box center [465, 249] width 266 height 45
click at [459, 233] on div "99.87% 3D Precision 100% 3D Recall" at bounding box center [465, 249] width 266 height 45
drag, startPoint x: 455, startPoint y: 231, endPoint x: 392, endPoint y: 235, distance: 63.4
click at [392, 235] on div "99.87% 3D Precision 100% 3D Recall" at bounding box center [465, 249] width 266 height 45
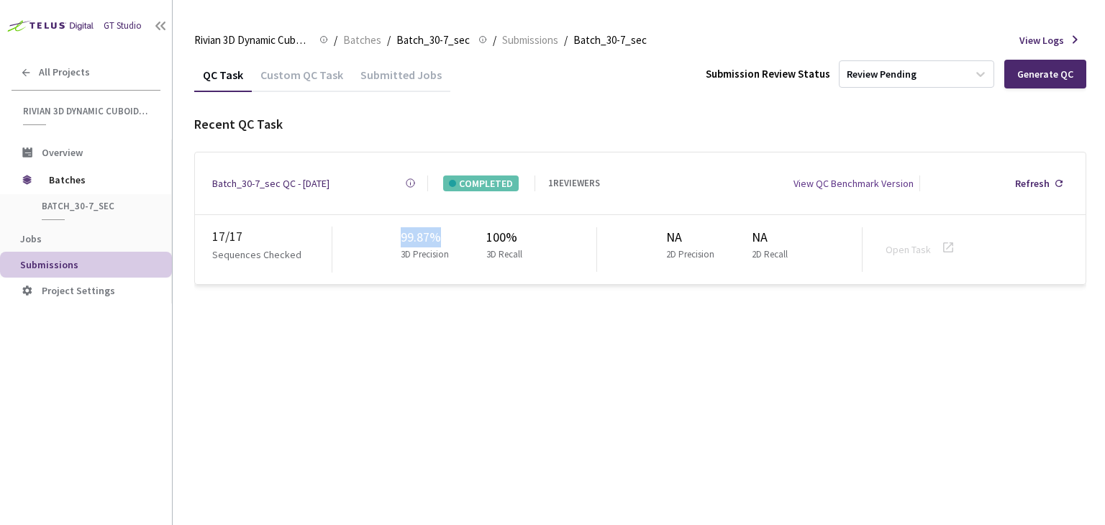
copy div "99.87%"
click at [114, 388] on div "GT Studio All Projects Rivian 3D Dynamic Cuboids[2024-25] Rivian 3D Dynamic Cub…" at bounding box center [86, 247] width 172 height 494
